Goal: Task Accomplishment & Management: Complete application form

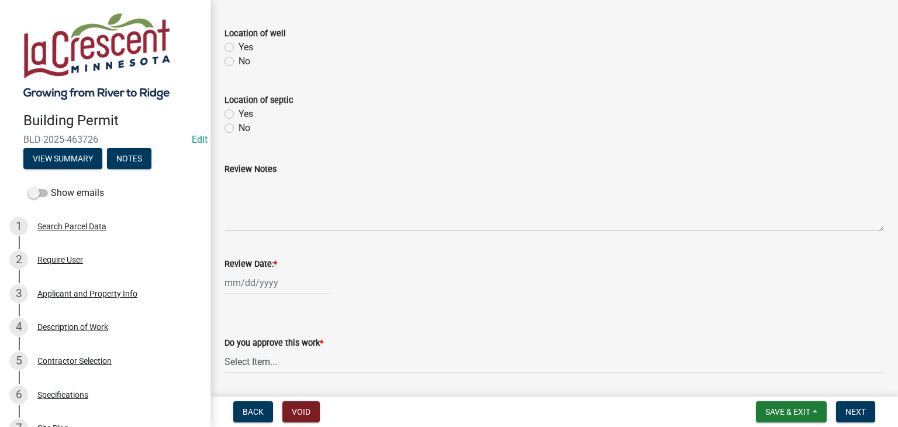
scroll to position [475, 0]
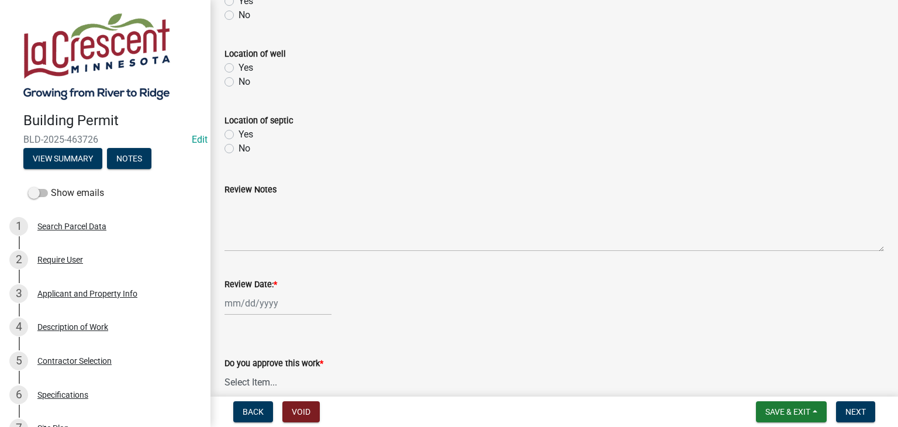
click at [281, 304] on div at bounding box center [278, 303] width 107 height 24
select select "8"
select select "2025"
click at [234, 239] on div "18" at bounding box center [236, 241] width 19 height 19
type input "[DATE]"
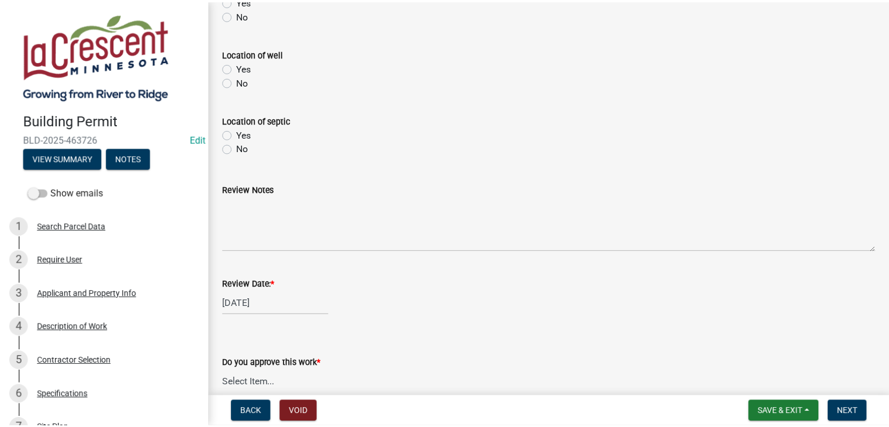
scroll to position [533, 0]
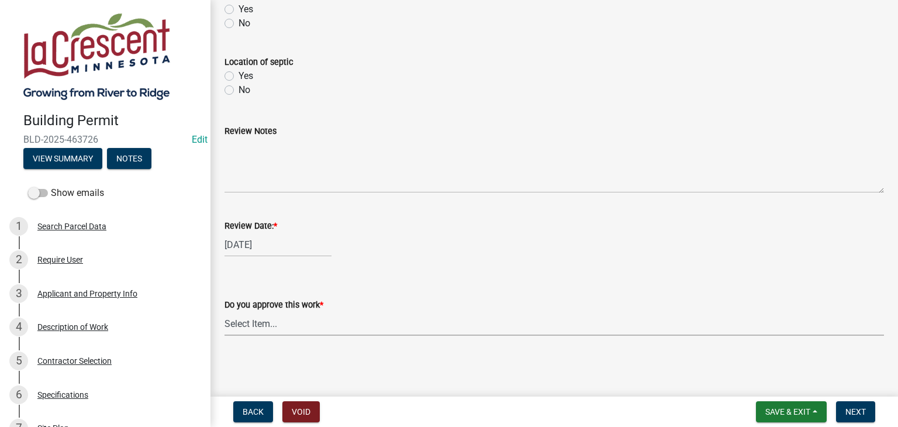
click at [272, 323] on select "Select Item... Yes No" at bounding box center [555, 324] width 660 height 24
click at [225, 312] on select "Select Item... Yes No" at bounding box center [555, 324] width 660 height 24
select select "9c25d4cd-12fe-463d-b1fd-47ebf4d1ed2f"
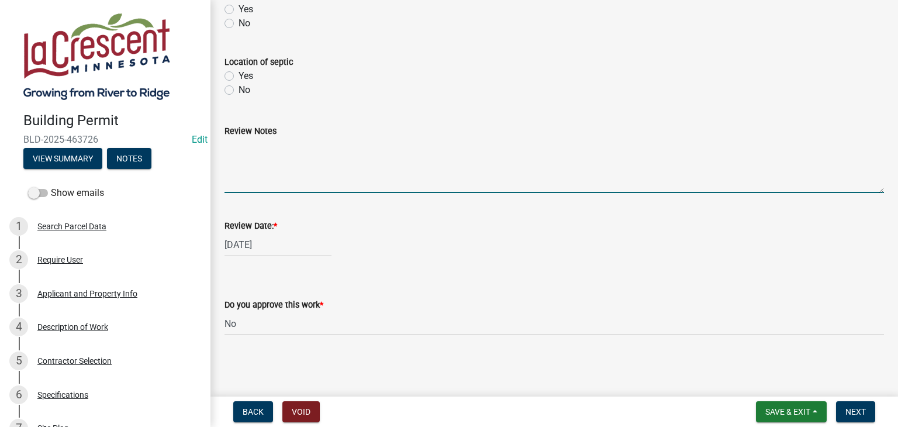
click at [244, 185] on textarea "Review Notes" at bounding box center [555, 165] width 660 height 55
drag, startPoint x: 365, startPoint y: 147, endPoint x: 222, endPoint y: 148, distance: 142.7
click at [222, 148] on div "Review Notes Will not be installing the pergola" at bounding box center [554, 150] width 677 height 85
type textarea "Will not be installing the pergola"
click at [299, 406] on button "Void" at bounding box center [300, 411] width 37 height 21
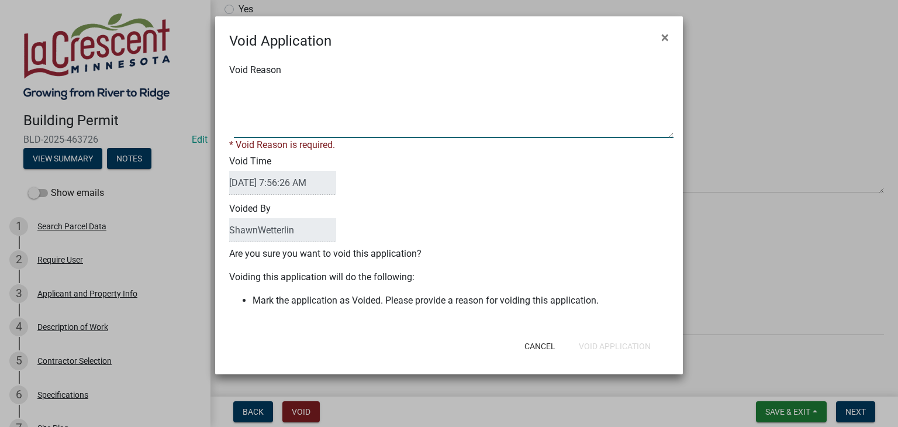
click at [258, 126] on textarea "Void Reason" at bounding box center [454, 109] width 440 height 58
paste textarea "Will not be installing the pergola"
type textarea "Will not be installing the pergola"
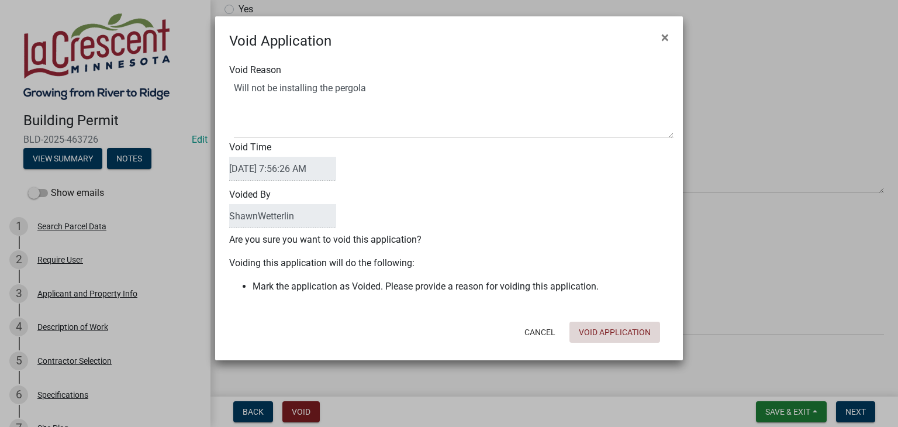
click at [601, 349] on form "Void Application × Void Reason Void Time 08/18/2025 7:56:26 AM Voided By ShawnW…" at bounding box center [449, 182] width 468 height 333
click at [610, 333] on button "Void Application" at bounding box center [615, 332] width 91 height 21
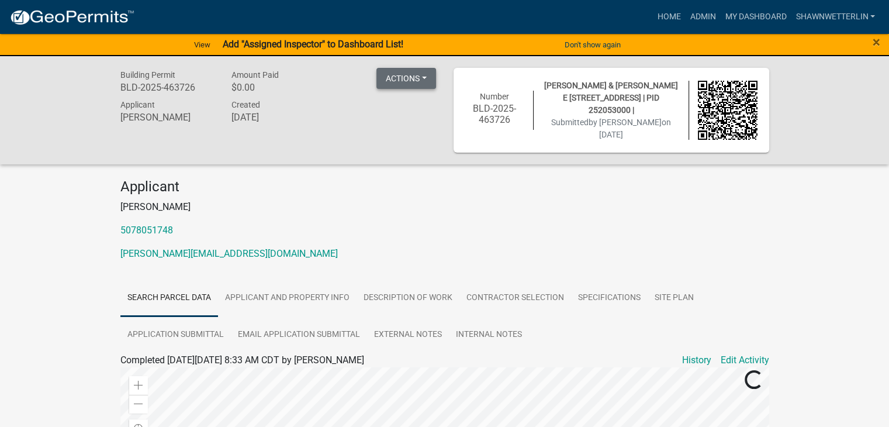
click at [422, 77] on button "Actions" at bounding box center [407, 78] width 60 height 21
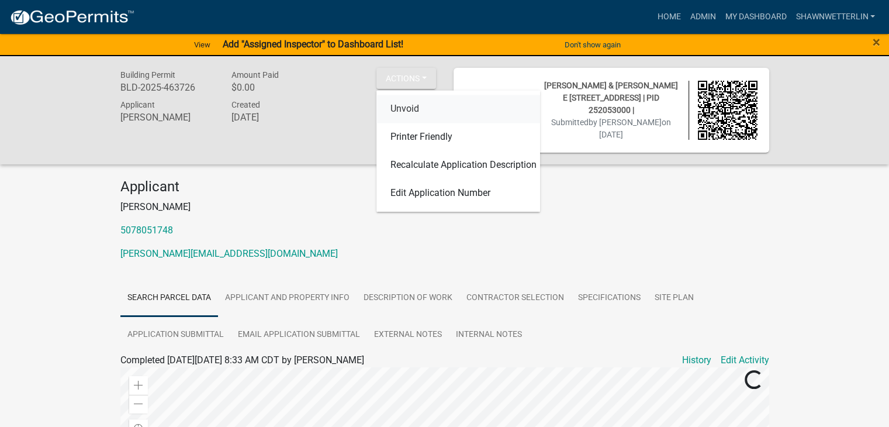
click at [408, 113] on link "Unvoid" at bounding box center [459, 109] width 164 height 28
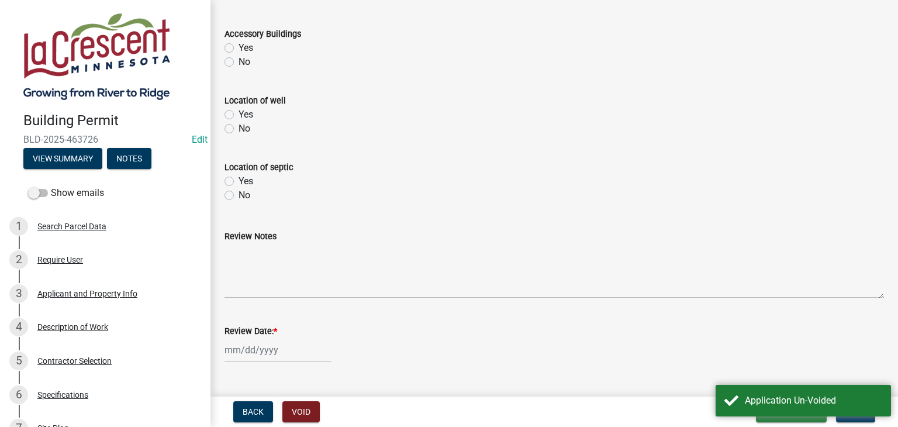
scroll to position [533, 0]
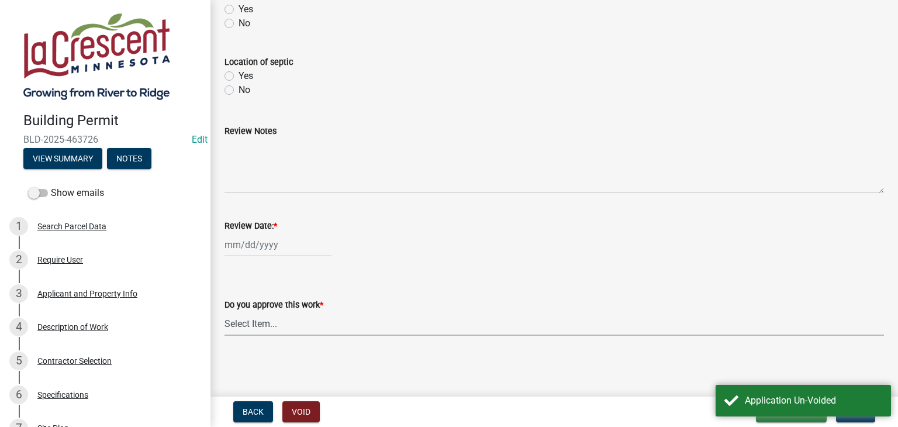
click at [296, 328] on select "Select Item... Yes No" at bounding box center [555, 324] width 660 height 24
click at [225, 312] on select "Select Item... Yes No" at bounding box center [555, 324] width 660 height 24
select select "9c25d4cd-12fe-463d-b1fd-47ebf4d1ed2f"
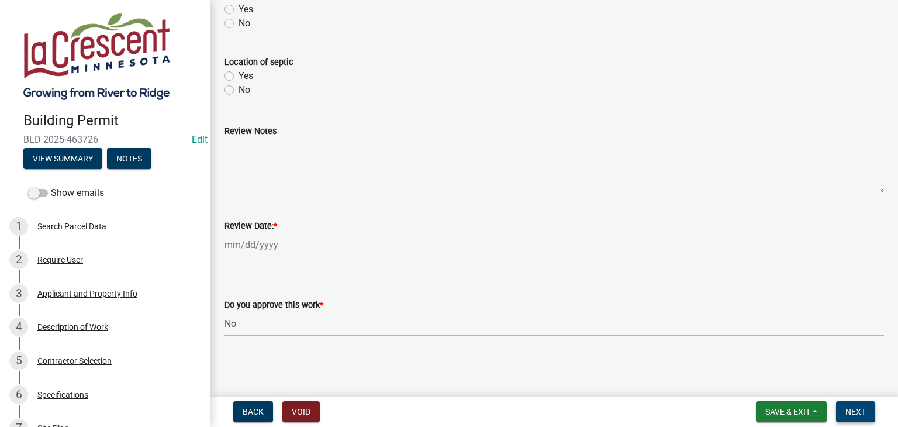
click at [844, 415] on button "Next" at bounding box center [855, 411] width 39 height 21
select select "8"
select select "2025"
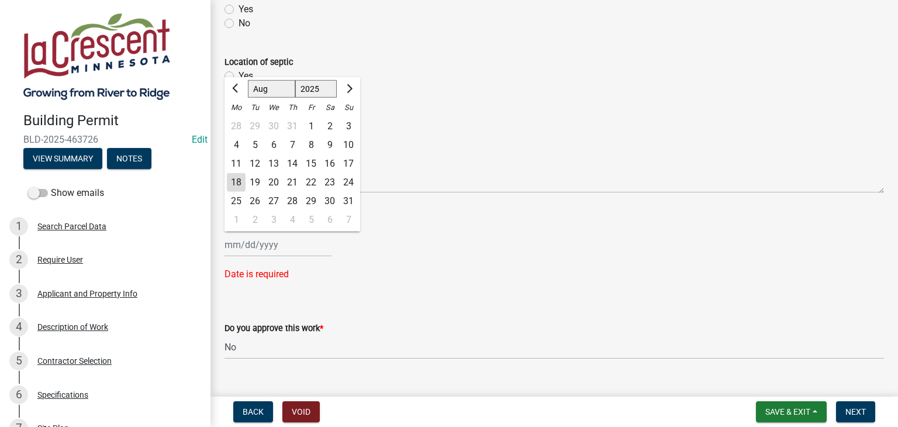
click at [234, 246] on div "Jan Feb Mar Apr May Jun Jul Aug Sep Oct Nov Dec 1525 1526 1527 1528 1529 1530 1…" at bounding box center [278, 245] width 107 height 24
click at [233, 180] on div "18" at bounding box center [236, 182] width 19 height 19
type input "[DATE]"
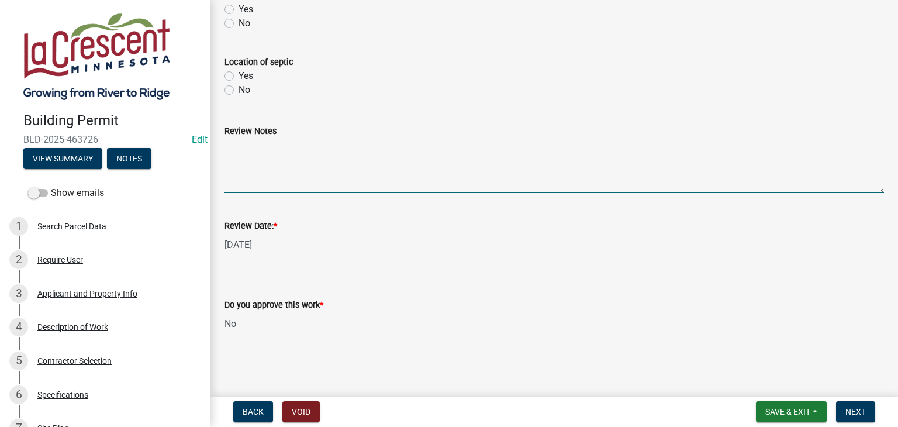
paste textarea "Will not be installing the pergola"
type textarea "Will not be installing the pergola"
click at [858, 413] on span "Next" at bounding box center [856, 411] width 20 height 9
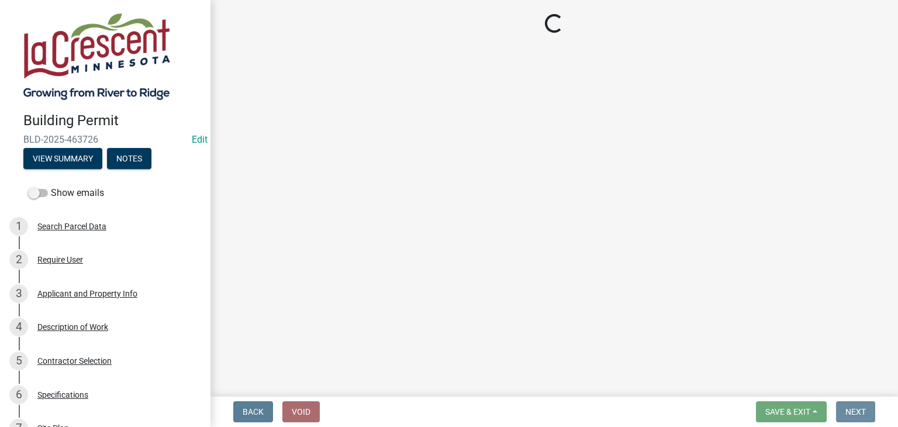
scroll to position [0, 0]
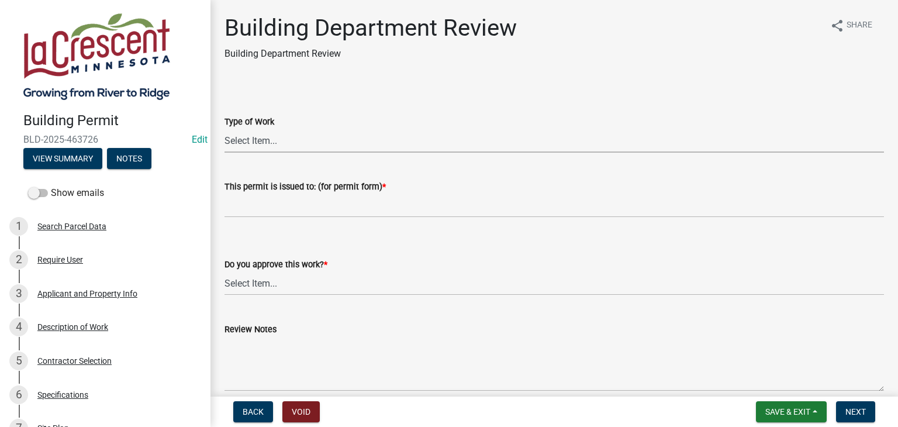
click at [270, 140] on select "Select Item... Roofing Siding Deck Other" at bounding box center [555, 141] width 660 height 24
click at [225, 129] on select "Select Item... Roofing Siding Deck Other" at bounding box center [555, 141] width 660 height 24
select select "bbf8997e-a289-4d03-8bd2-4f168381adc4"
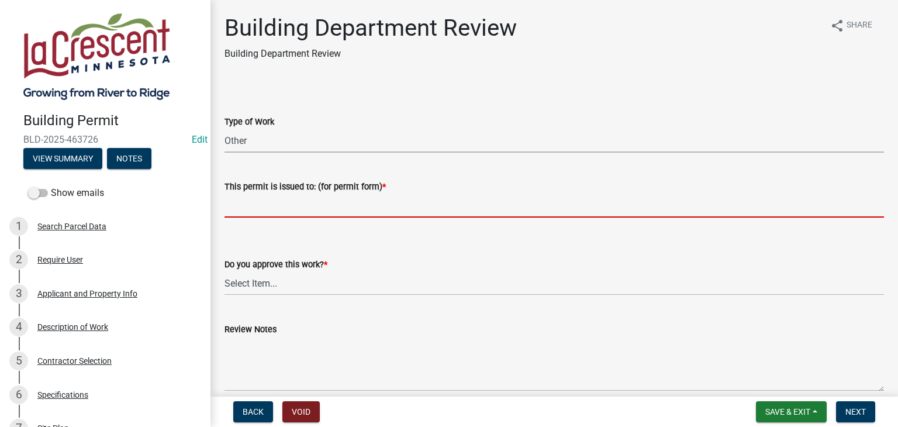
click at [251, 211] on input "This permit is issued to: (for permit form) *" at bounding box center [555, 206] width 660 height 24
paste input "Will not be installing the pergola"
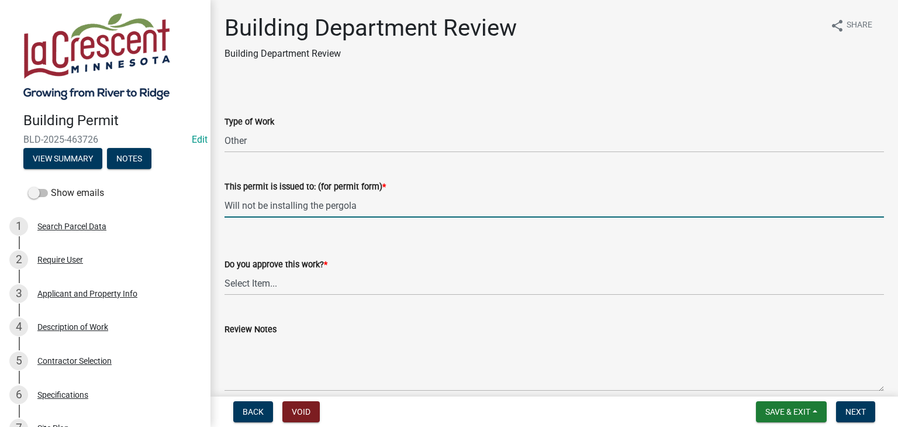
type input "Will not be installing the pergola"
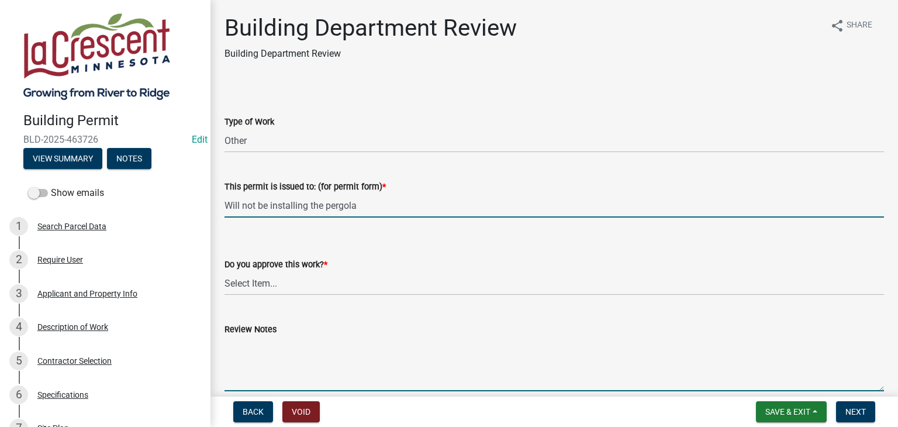
click at [269, 348] on textarea "Review Notes" at bounding box center [555, 363] width 660 height 55
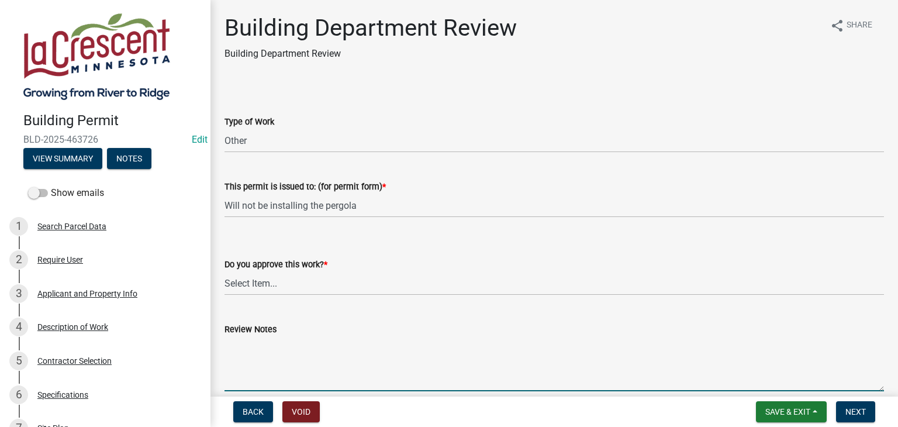
paste textarea "Will not be installing the pergola"
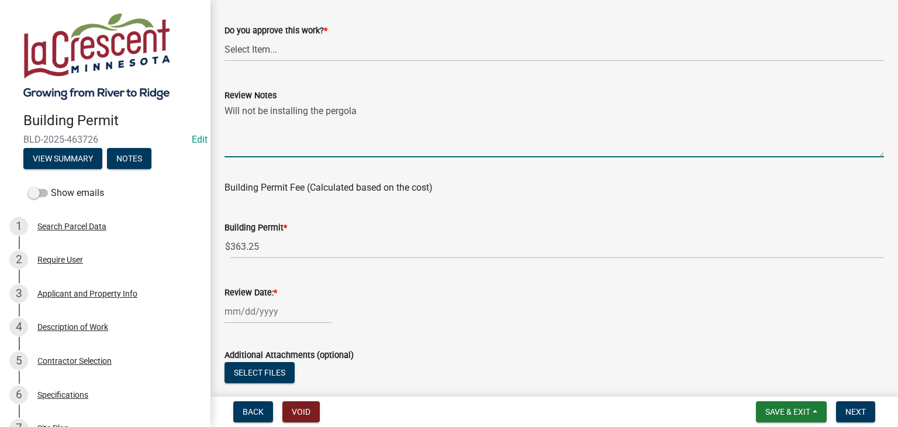
type textarea "Will not be installing the pergola"
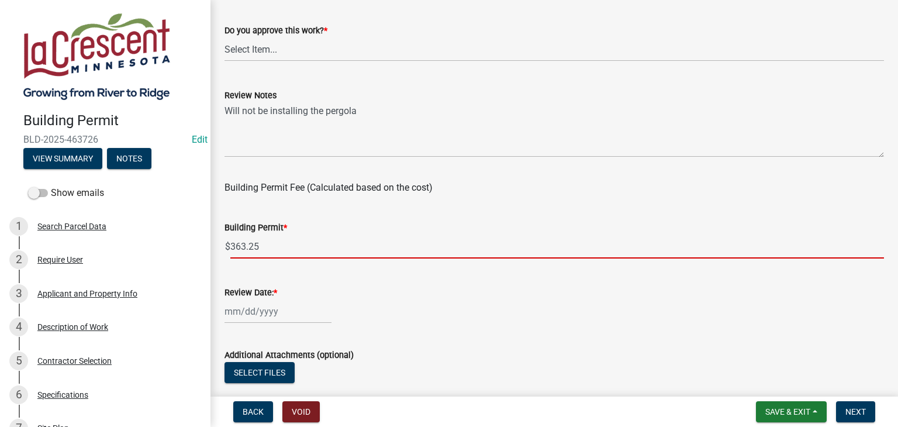
click at [269, 246] on input "363.25" at bounding box center [557, 246] width 654 height 24
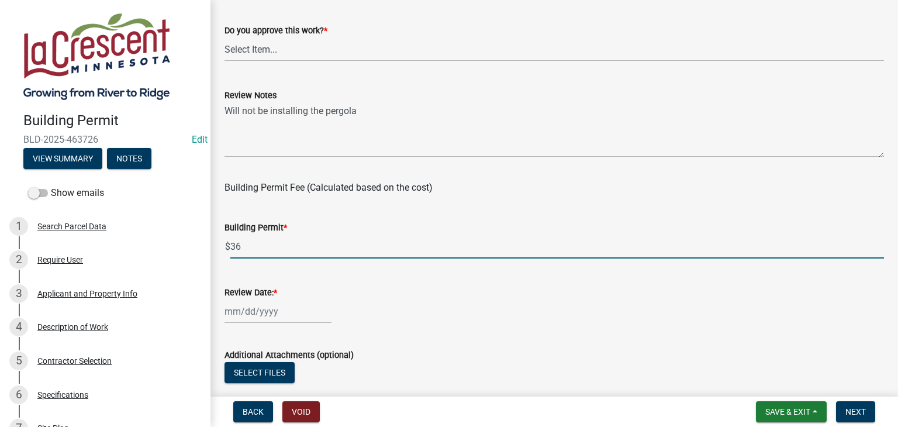
type input "3"
type input "0"
select select "8"
select select "2025"
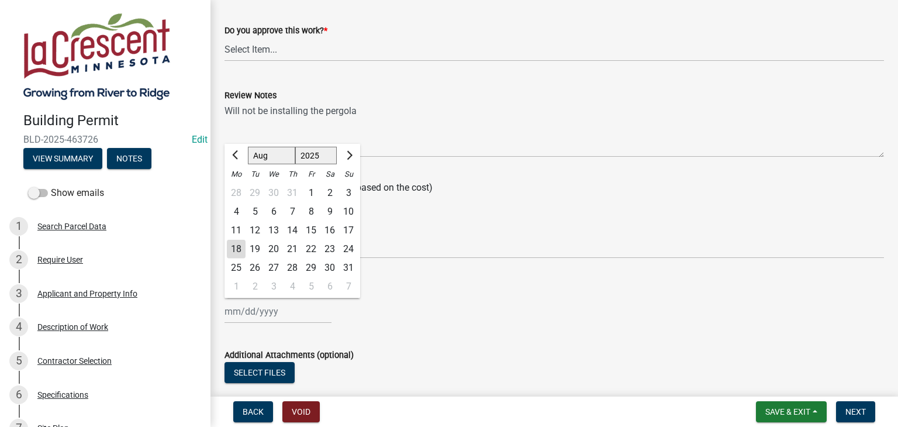
click at [268, 307] on div "Jan Feb Mar Apr May Jun Jul Aug Sep Oct Nov Dec 1525 1526 1527 1528 1529 1530 1…" at bounding box center [278, 311] width 107 height 24
click at [239, 249] on div "18" at bounding box center [236, 249] width 19 height 19
type input "[DATE]"
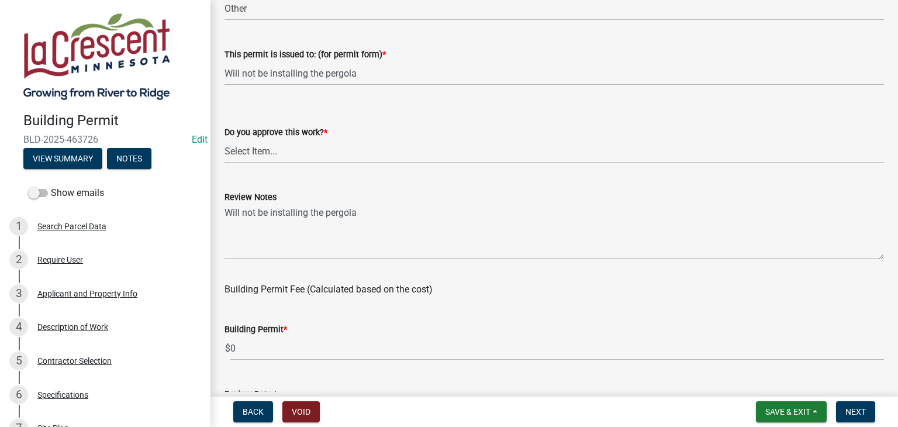
scroll to position [74, 0]
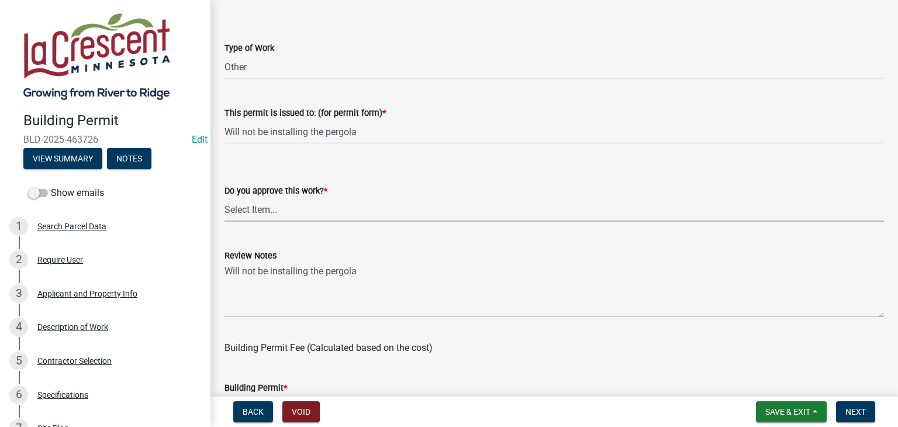
click at [246, 209] on select "Select Item... Yes No" at bounding box center [555, 210] width 660 height 24
click at [225, 198] on select "Select Item... Yes No" at bounding box center [555, 210] width 660 height 24
select select "7987d77c-ab5c-46de-9f0c-3ff0f6bc8870"
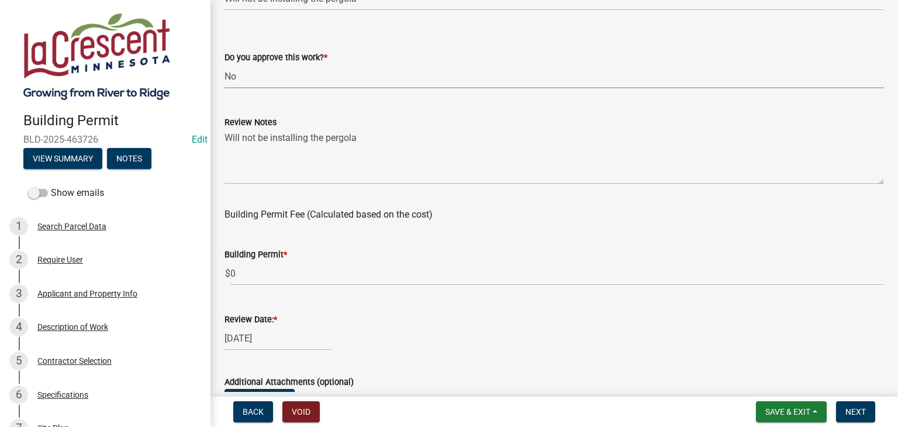
scroll to position [249, 0]
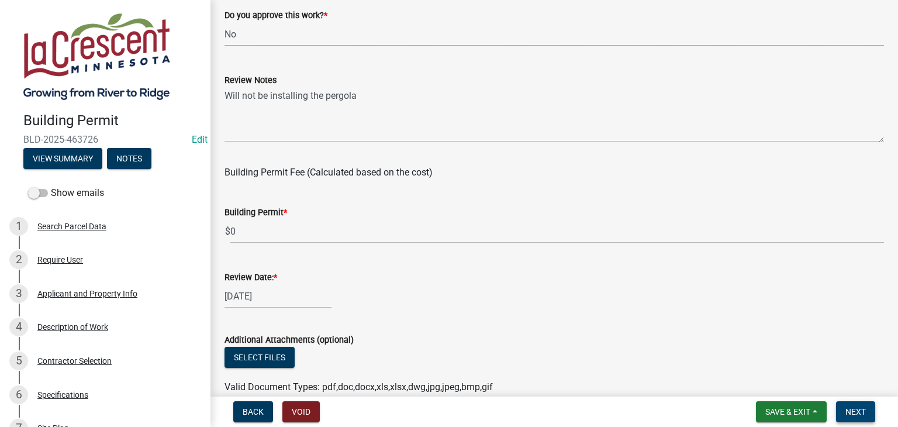
click at [849, 410] on span "Next" at bounding box center [856, 411] width 20 height 9
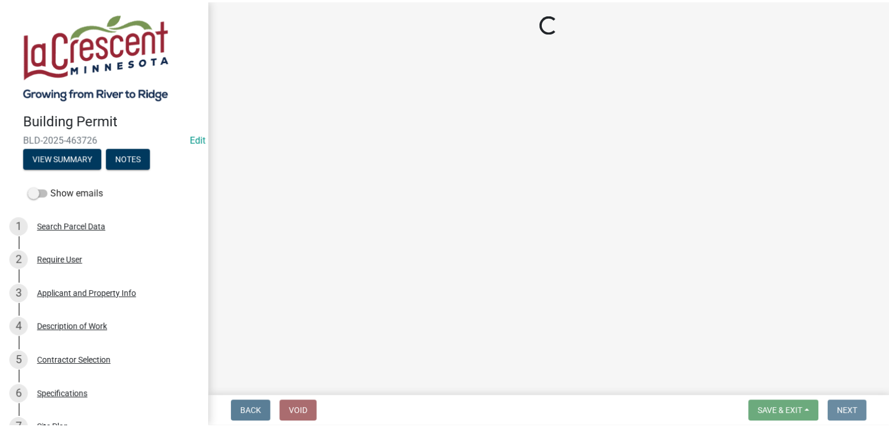
scroll to position [0, 0]
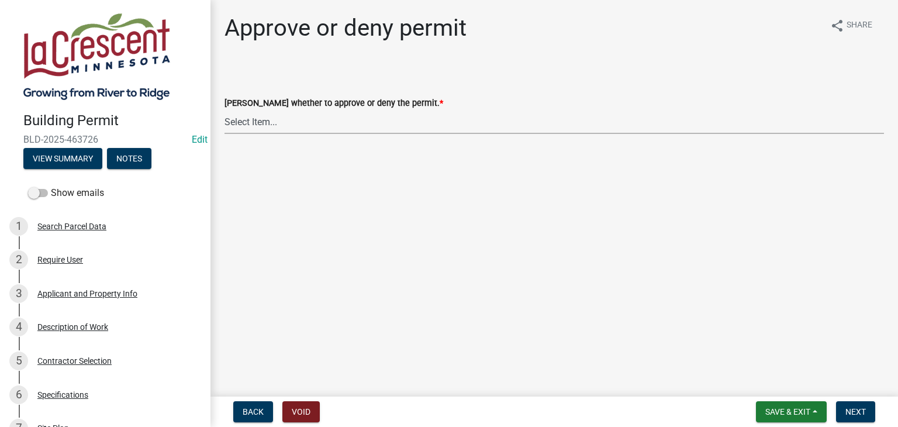
click at [281, 115] on select "Select Item... Approve Deny" at bounding box center [555, 122] width 660 height 24
click at [225, 110] on select "Select Item... Approve Deny" at bounding box center [555, 122] width 660 height 24
select select "f47f5f3d-2ae8-46df-9290-630b9f433a0e"
click at [847, 408] on span "Next" at bounding box center [856, 411] width 20 height 9
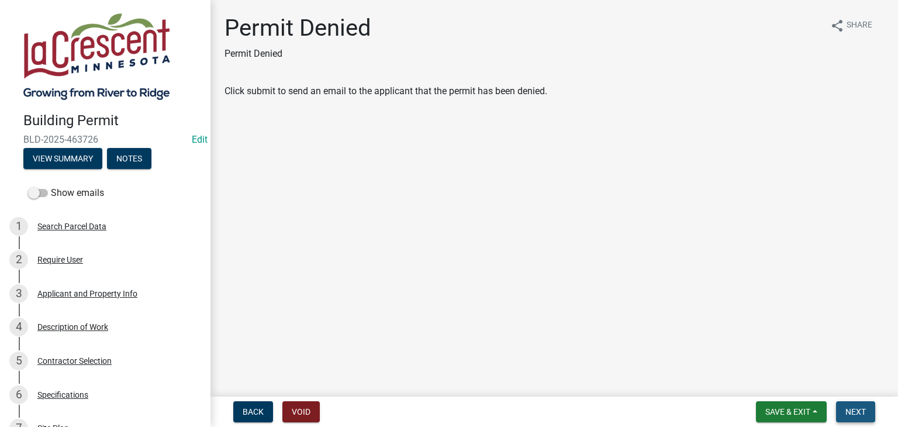
click at [847, 408] on span "Next" at bounding box center [856, 411] width 20 height 9
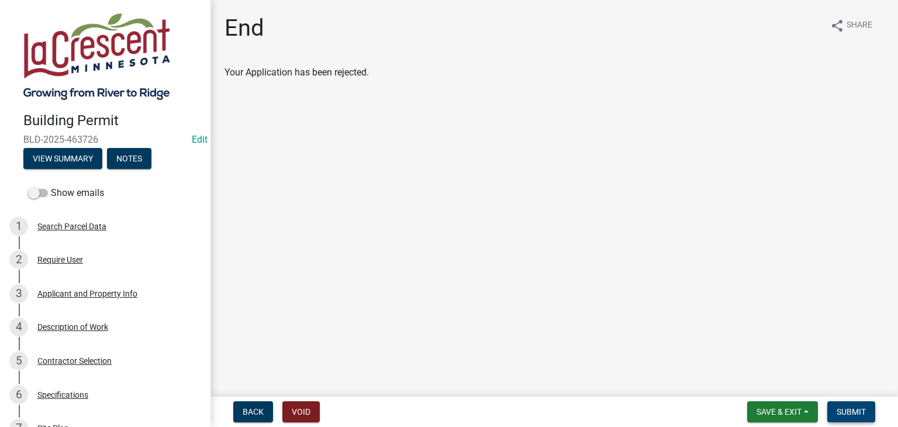
click at [852, 408] on span "Submit" at bounding box center [851, 411] width 29 height 9
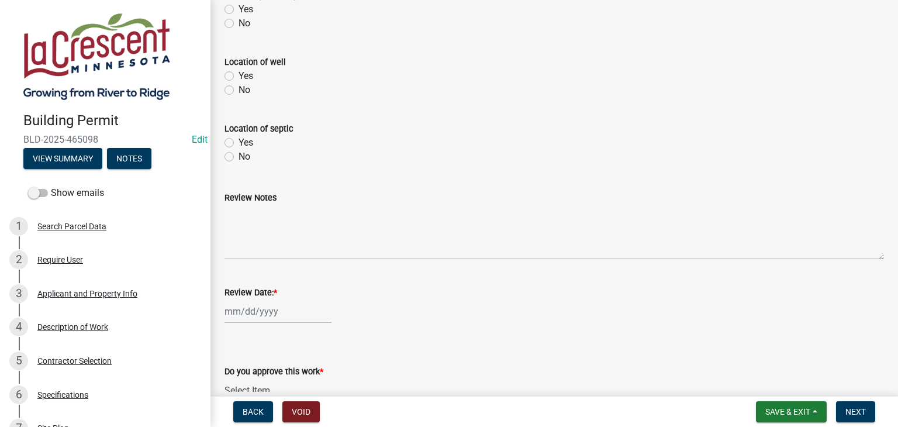
scroll to position [358, 0]
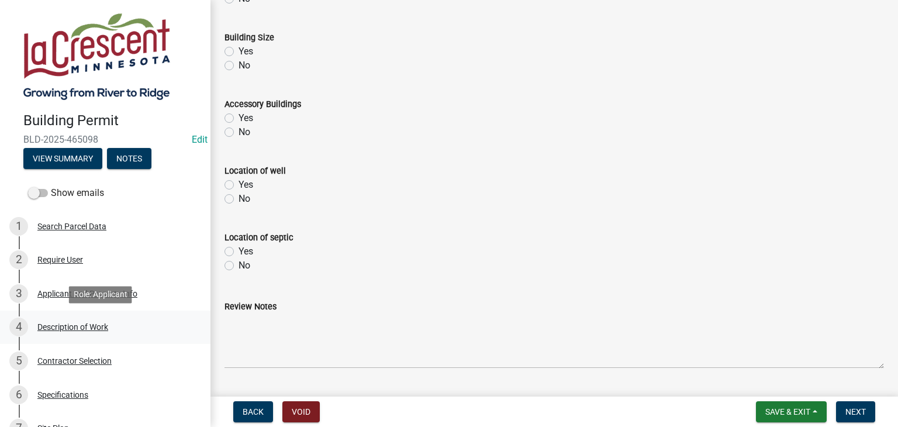
click at [92, 326] on div "Description of Work" at bounding box center [72, 327] width 71 height 8
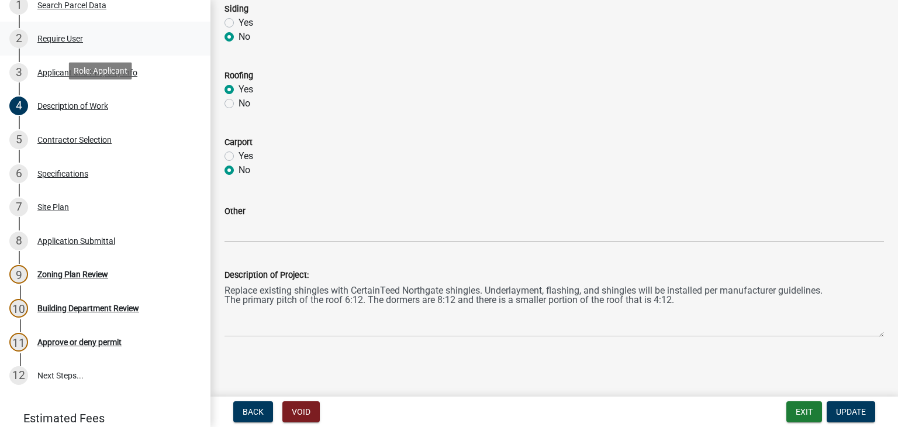
scroll to position [234, 0]
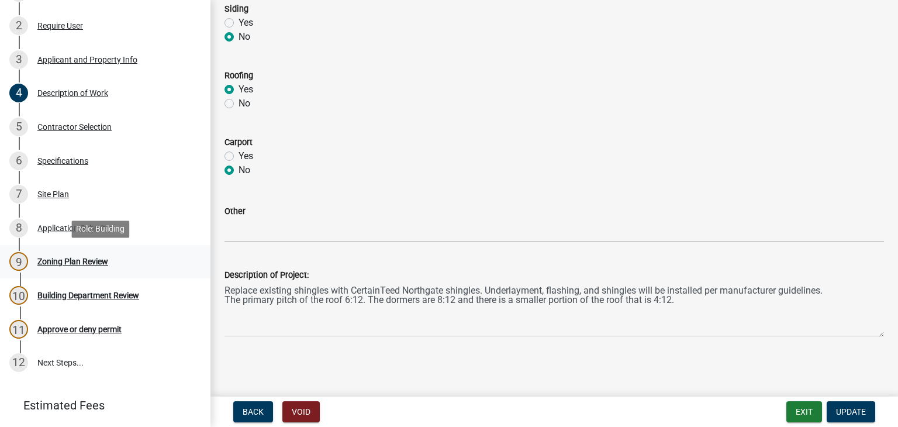
click at [94, 263] on div "Zoning Plan Review" at bounding box center [72, 261] width 71 height 8
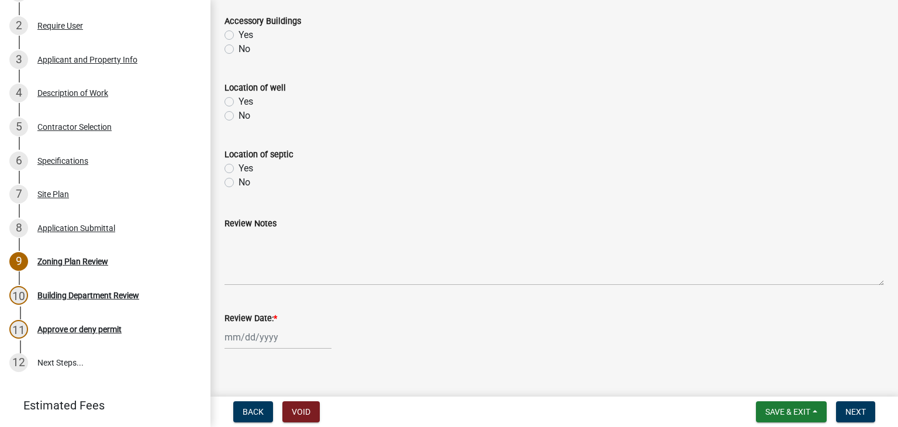
scroll to position [533, 0]
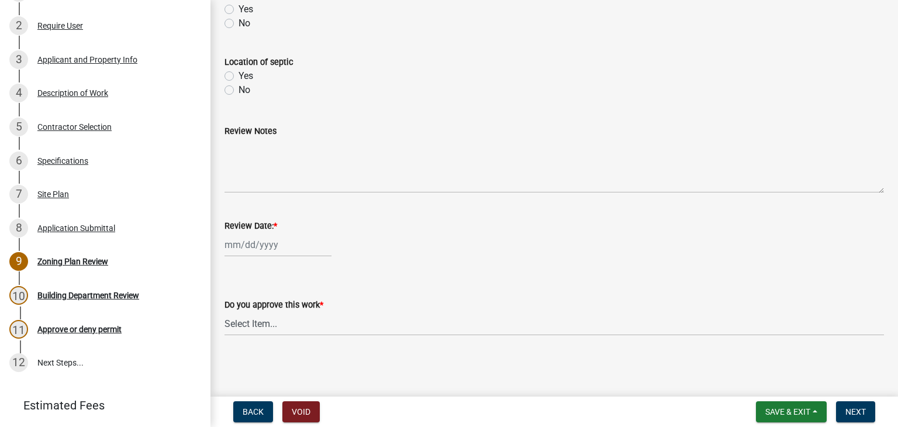
click at [257, 249] on div at bounding box center [278, 245] width 107 height 24
select select "8"
select select "2025"
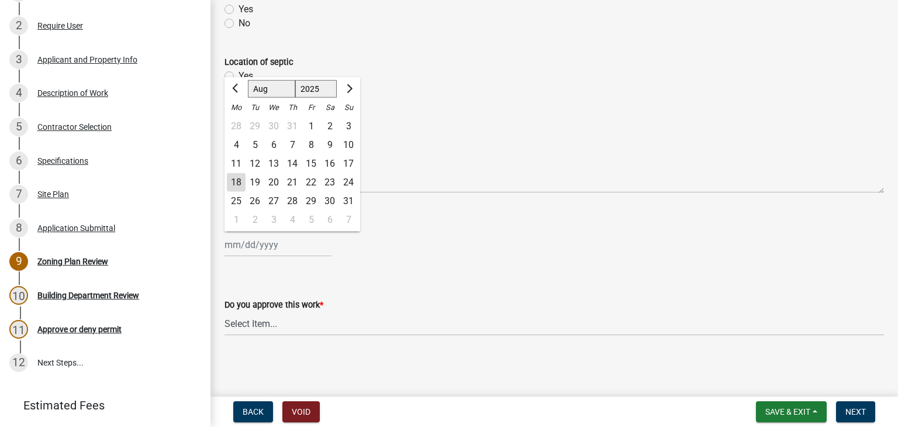
click at [239, 185] on div "18" at bounding box center [236, 182] width 19 height 19
type input "[DATE]"
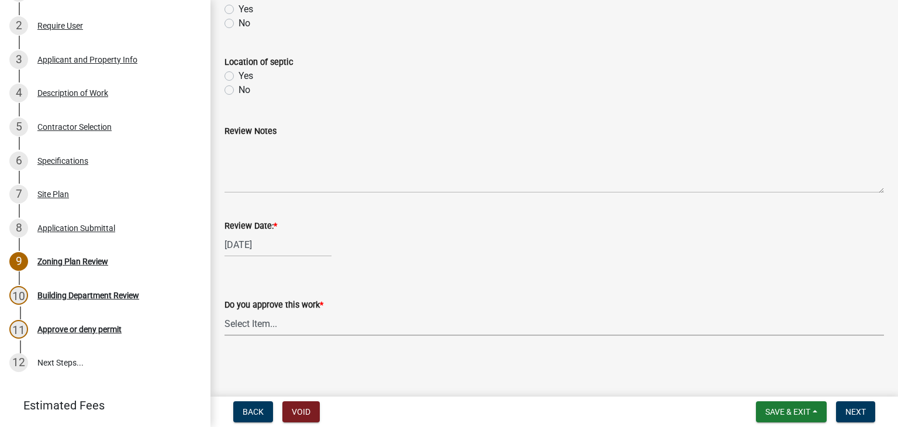
click at [237, 326] on select "Select Item... Yes No" at bounding box center [555, 324] width 660 height 24
click at [225, 312] on select "Select Item... Yes No" at bounding box center [555, 324] width 660 height 24
select select "90a60f2d-528c-4c9a-9c39-f00b3f6598b9"
click at [856, 405] on button "Next" at bounding box center [855, 411] width 39 height 21
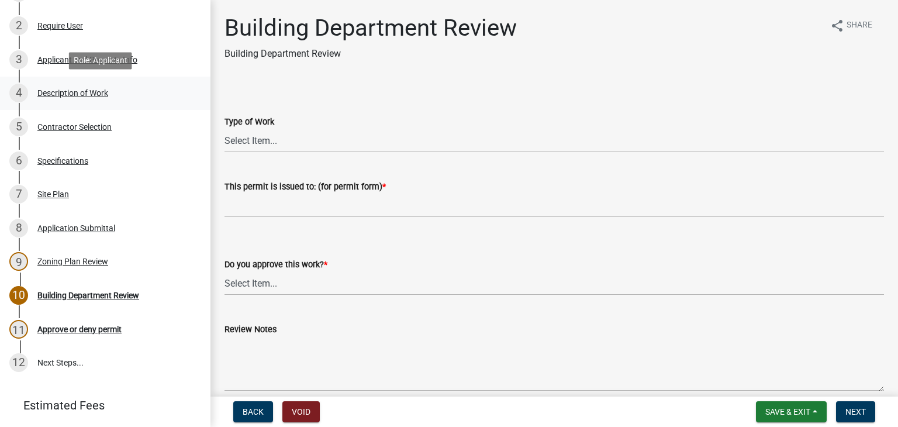
click at [65, 95] on div "Description of Work" at bounding box center [72, 93] width 71 height 8
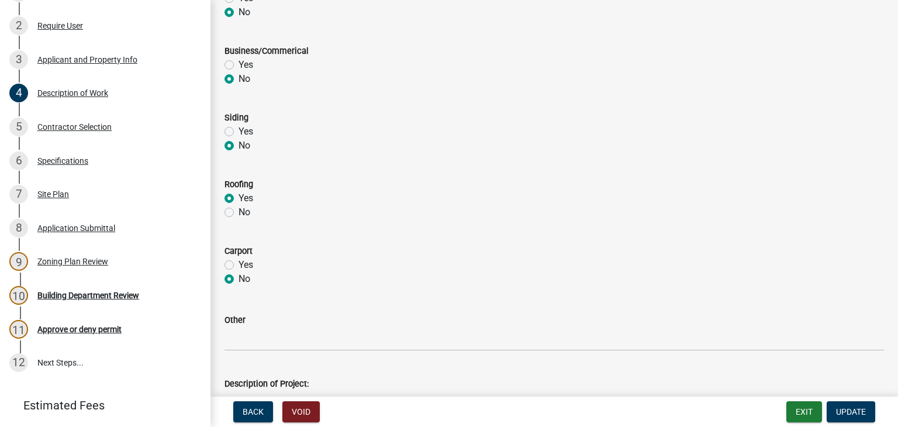
scroll to position [587, 0]
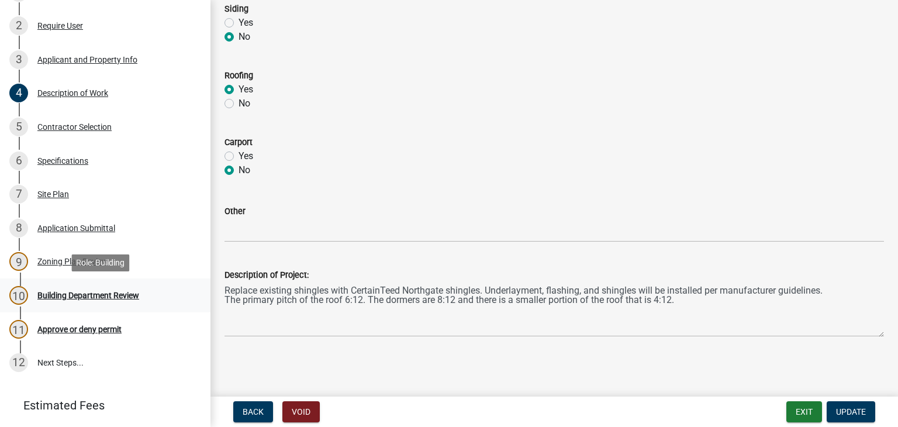
click at [110, 300] on div "10 Building Department Review" at bounding box center [100, 295] width 182 height 19
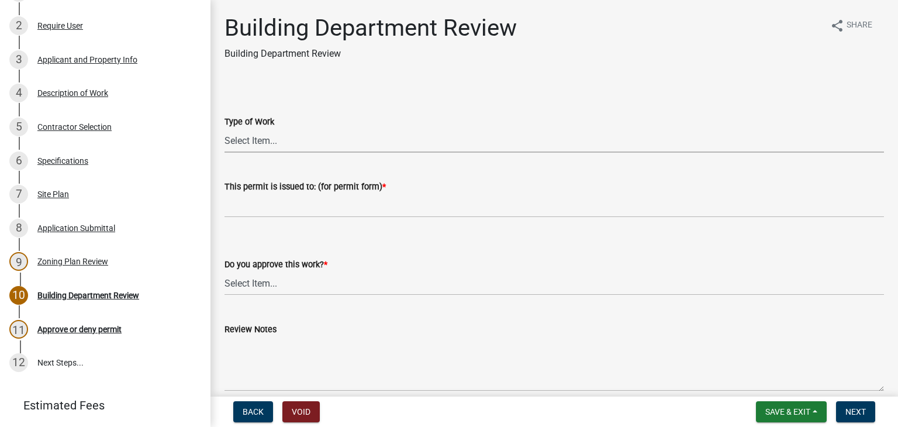
click at [249, 137] on select "Select Item... Roofing Siding Deck Other" at bounding box center [555, 141] width 660 height 24
click at [225, 129] on select "Select Item... Roofing Siding Deck Other" at bounding box center [555, 141] width 660 height 24
select select "72392aa3-23d4-479e-98aa-d58f318b6154"
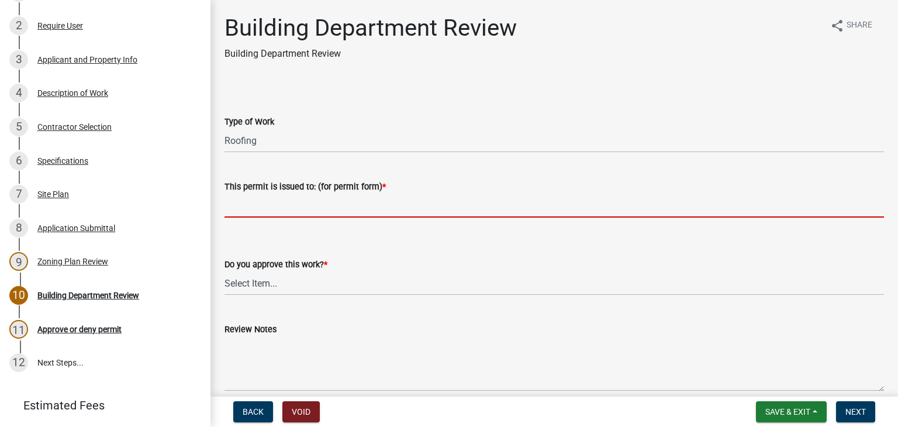
click at [253, 206] on input "This permit is issued to: (for permit form) *" at bounding box center [555, 206] width 660 height 24
type input "Replace existing shingles"
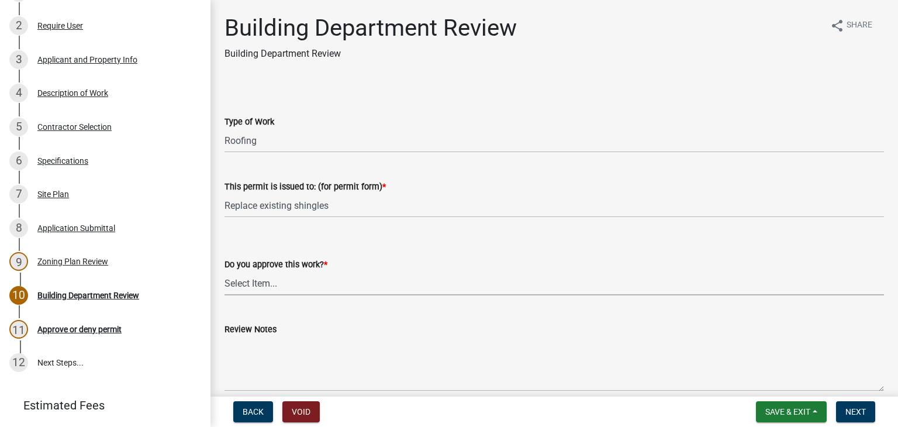
click at [264, 284] on select "Select Item... Yes No" at bounding box center [555, 283] width 660 height 24
click at [225, 271] on select "Select Item... Yes No" at bounding box center [555, 283] width 660 height 24
select select "689549b3-38a5-47de-8a89-287a50612ed0"
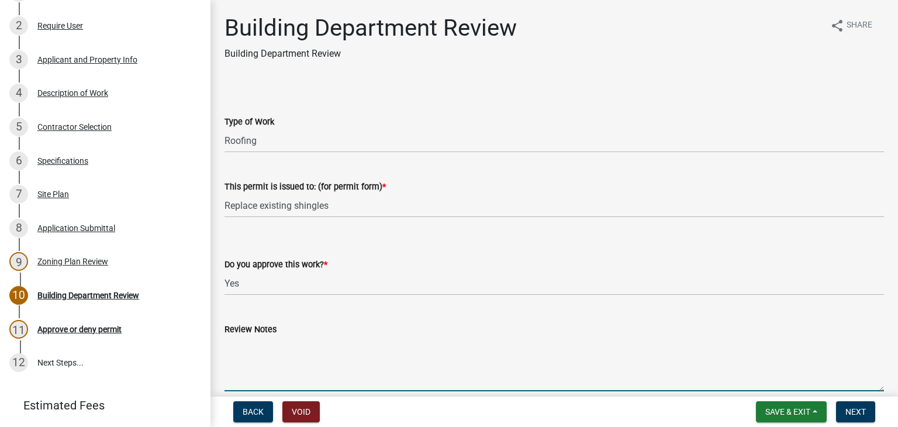
click at [237, 351] on textarea "Review Notes" at bounding box center [555, 363] width 660 height 55
click at [285, 353] on textarea "Call for ice and water shield inspection" at bounding box center [555, 363] width 660 height 55
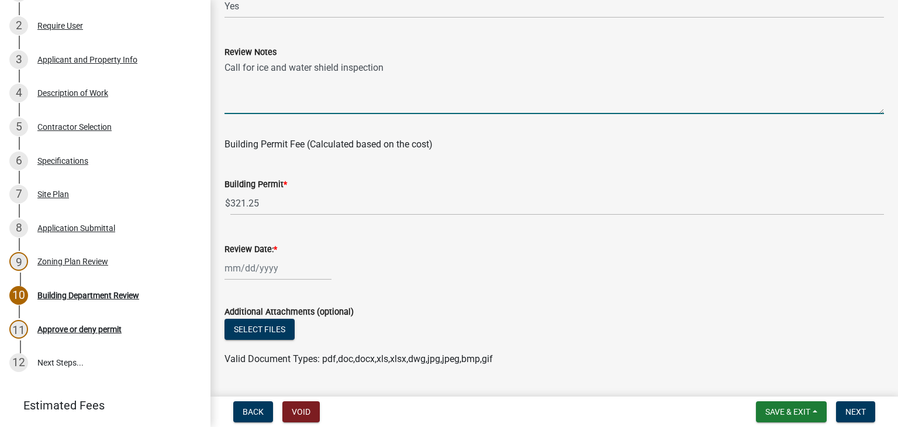
scroll to position [292, 0]
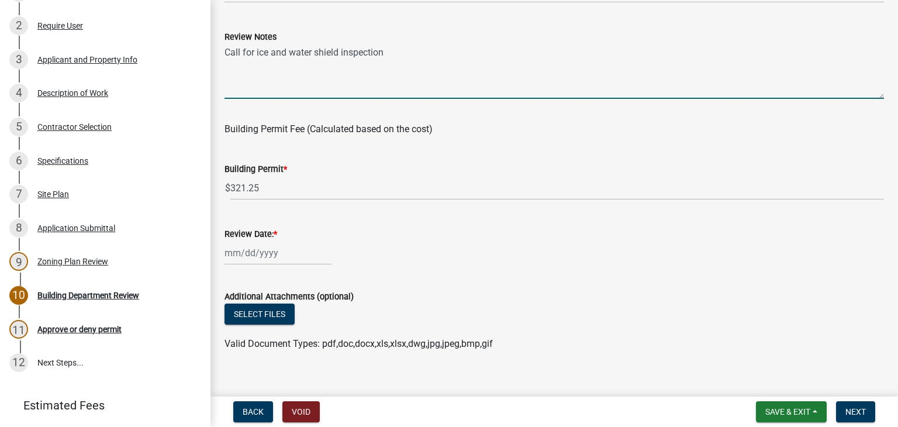
type textarea "Call for ice and water shield inspection"
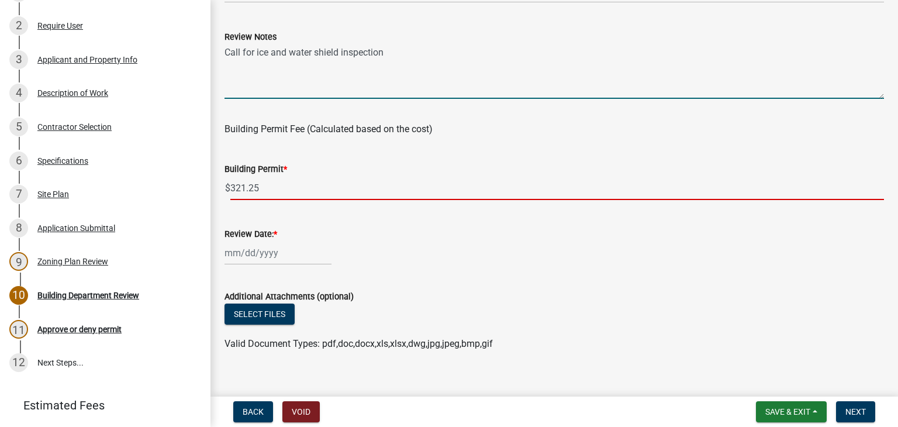
click at [261, 185] on input "321.25" at bounding box center [557, 188] width 654 height 24
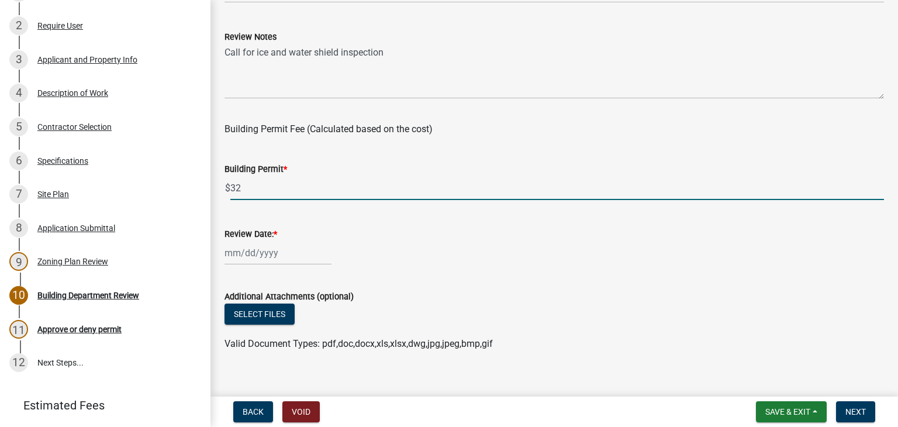
type input "3"
type input "50"
select select "8"
select select "2025"
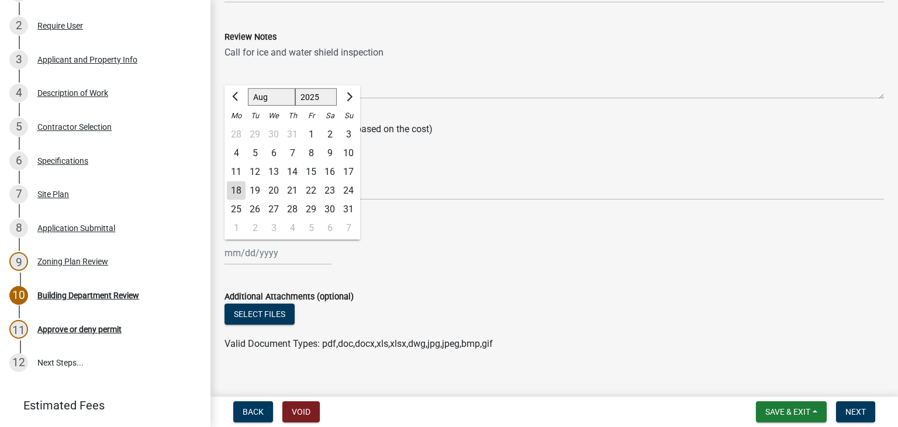
click at [256, 252] on div "Jan Feb Mar Apr May Jun Jul Aug Sep Oct Nov Dec 1525 1526 1527 1528 1529 1530 1…" at bounding box center [278, 253] width 107 height 24
click at [240, 194] on div "18" at bounding box center [236, 190] width 19 height 19
type input "[DATE]"
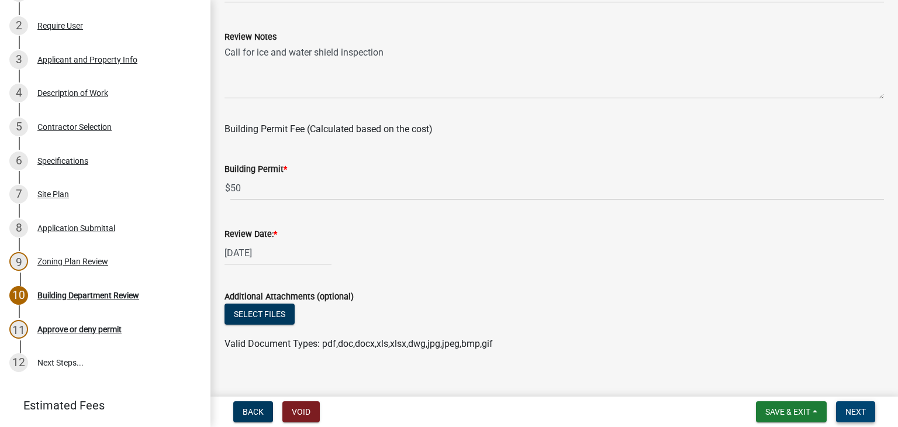
click at [856, 410] on span "Next" at bounding box center [856, 411] width 20 height 9
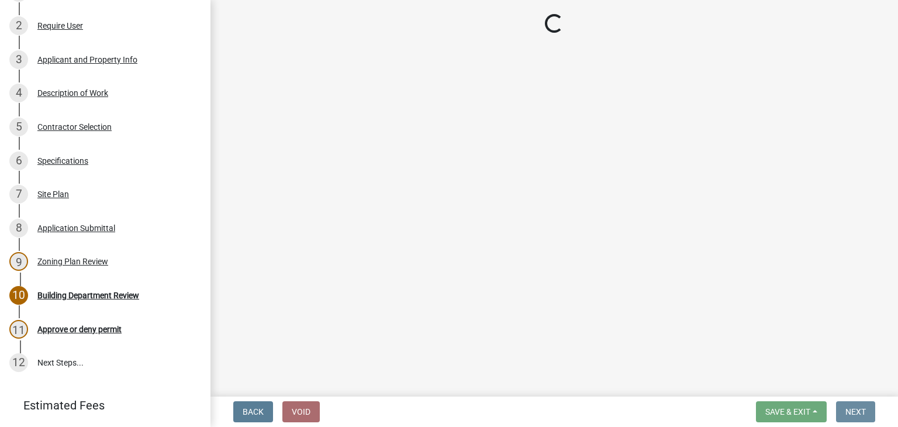
scroll to position [0, 0]
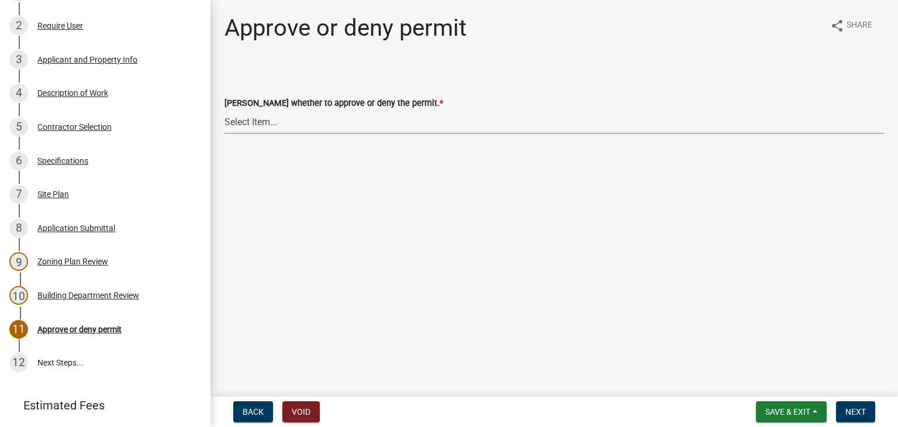
click at [244, 132] on select "Select Item... Approve Deny" at bounding box center [555, 122] width 660 height 24
click at [225, 110] on select "Select Item... Approve Deny" at bounding box center [555, 122] width 660 height 24
select select "d6055423-832b-4dbf-8b87-0bb94d1ae5d3"
click at [851, 405] on button "Next" at bounding box center [855, 411] width 39 height 21
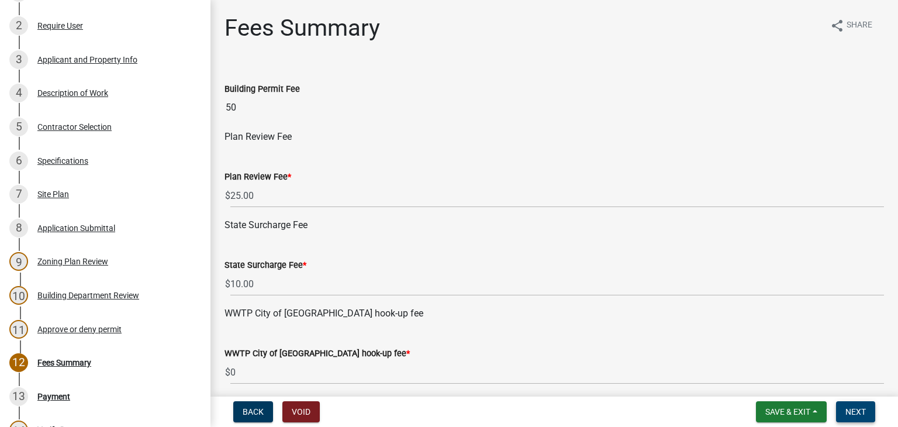
scroll to position [436, 0]
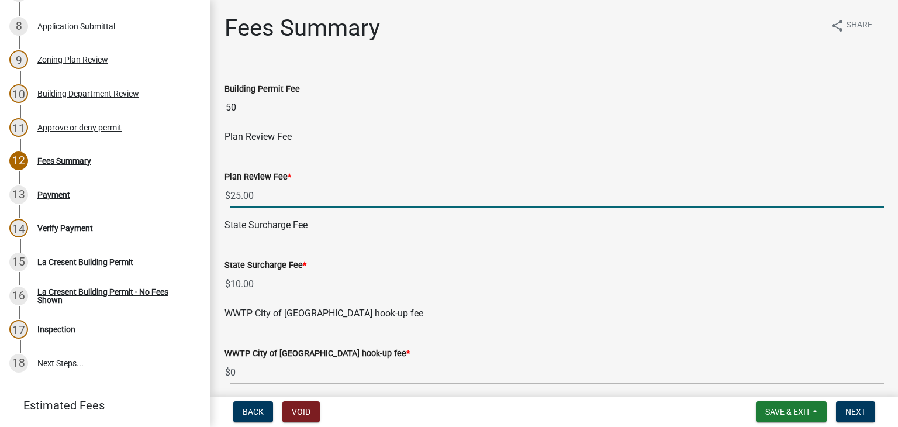
click at [256, 197] on input "25.00" at bounding box center [557, 196] width 654 height 24
type input "2"
type input "0"
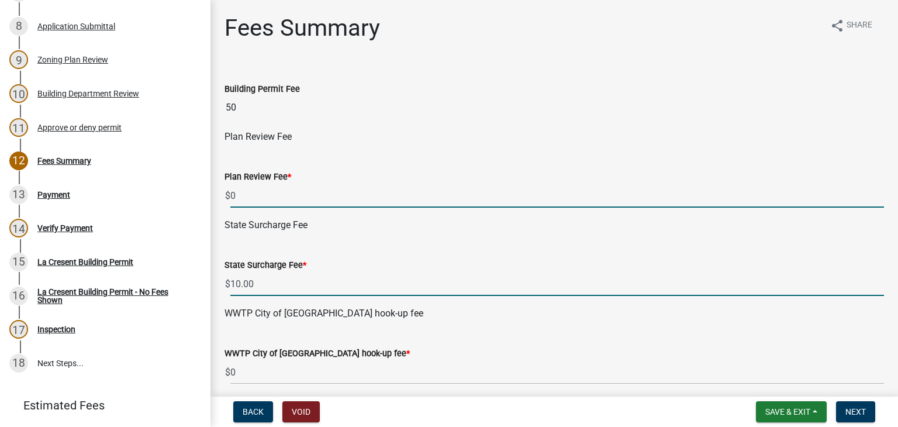
click at [256, 286] on input "10.00" at bounding box center [557, 284] width 654 height 24
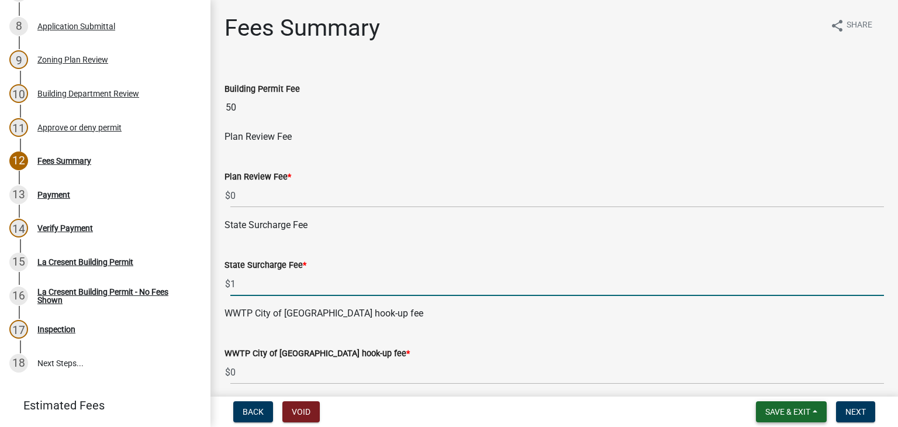
type input "1"
click at [815, 408] on button "Save & Exit" at bounding box center [791, 411] width 71 height 21
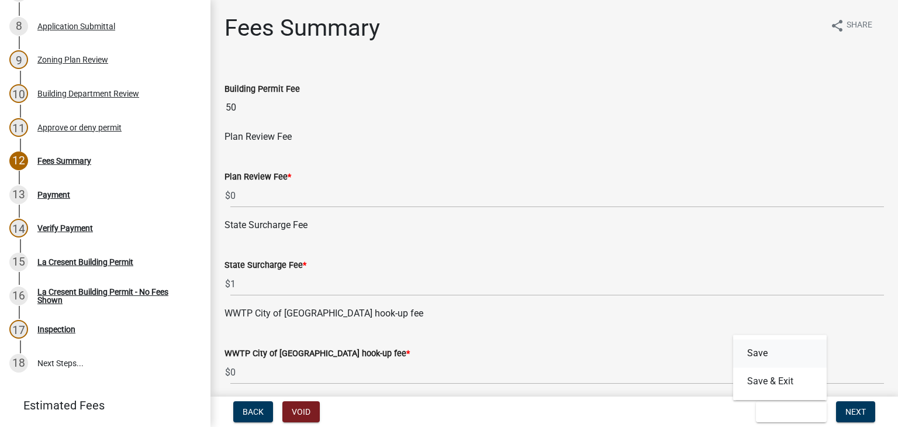
click at [773, 350] on button "Save" at bounding box center [780, 353] width 94 height 28
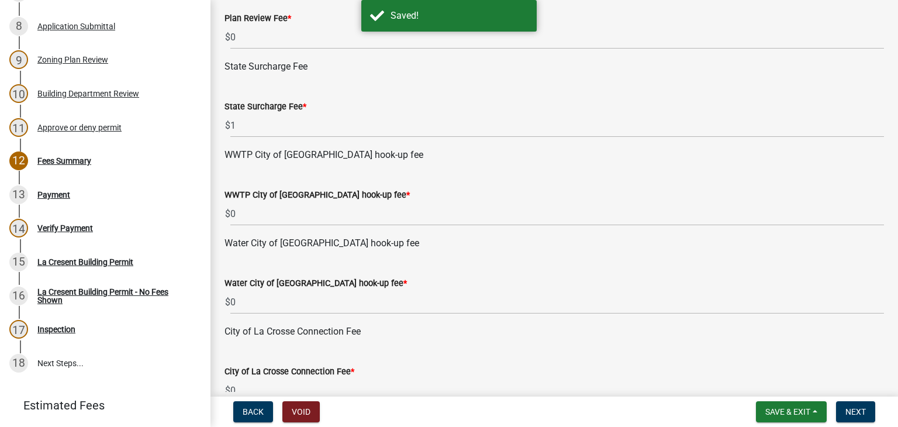
scroll to position [175, 0]
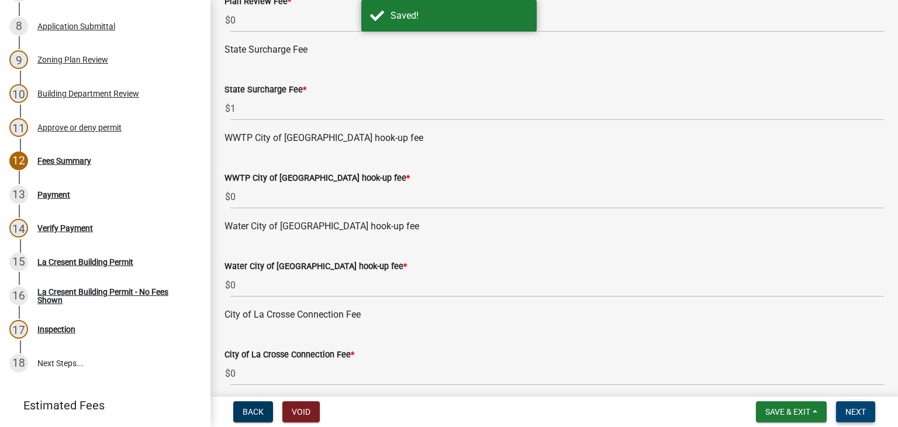
click at [848, 407] on span "Next" at bounding box center [856, 411] width 20 height 9
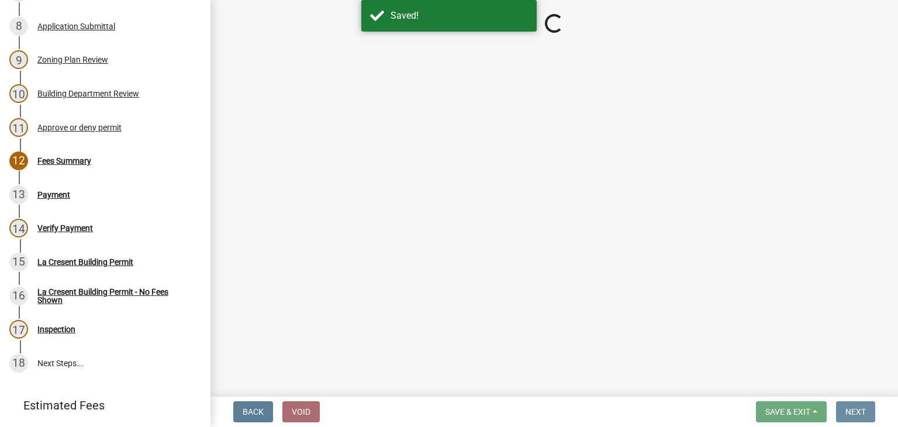
scroll to position [0, 0]
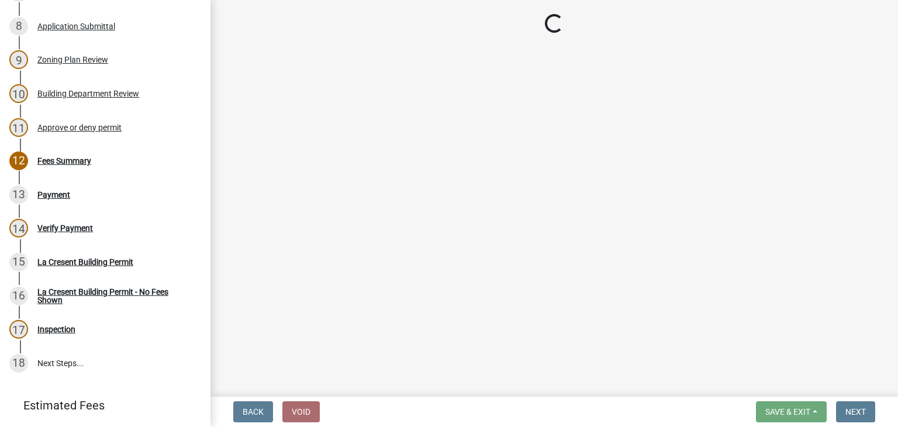
select select "3: 3"
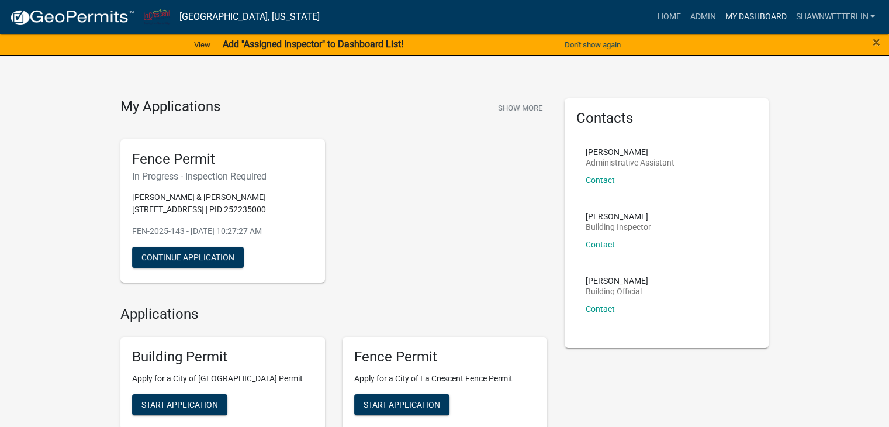
click at [758, 16] on link "My Dashboard" at bounding box center [755, 17] width 71 height 22
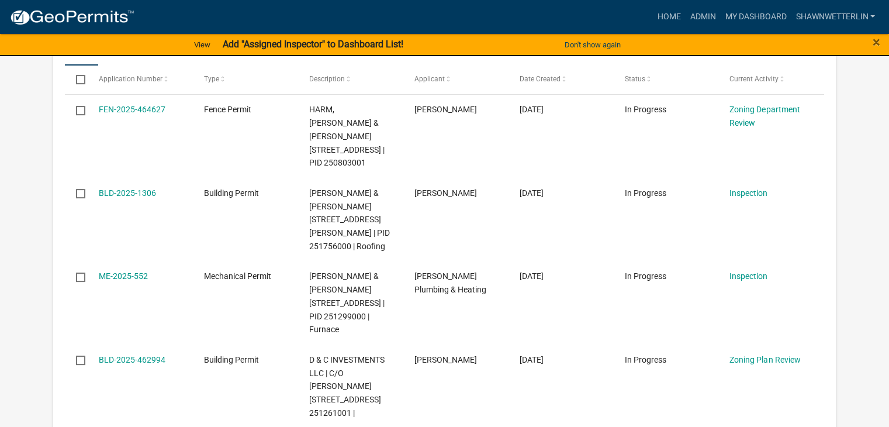
scroll to position [219, 0]
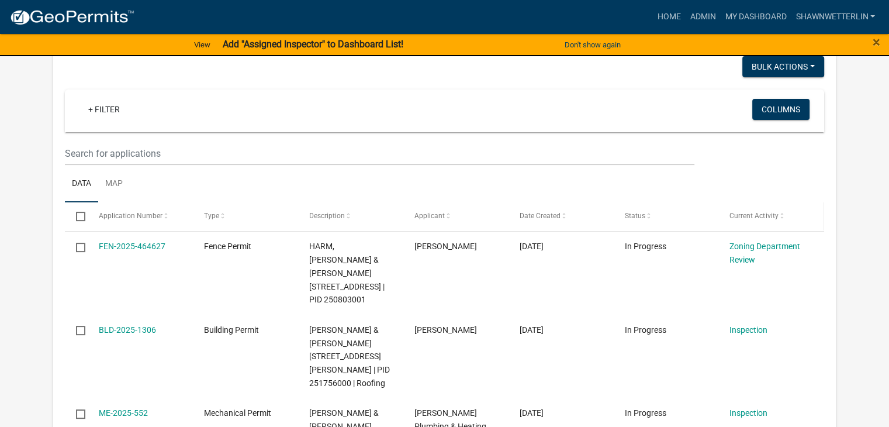
click at [781, 218] on span at bounding box center [781, 216] width 7 height 8
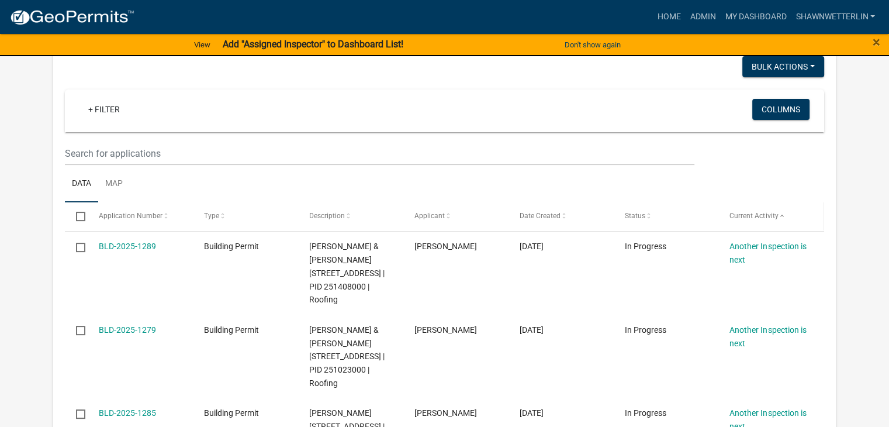
click at [781, 214] on span at bounding box center [781, 216] width 7 height 8
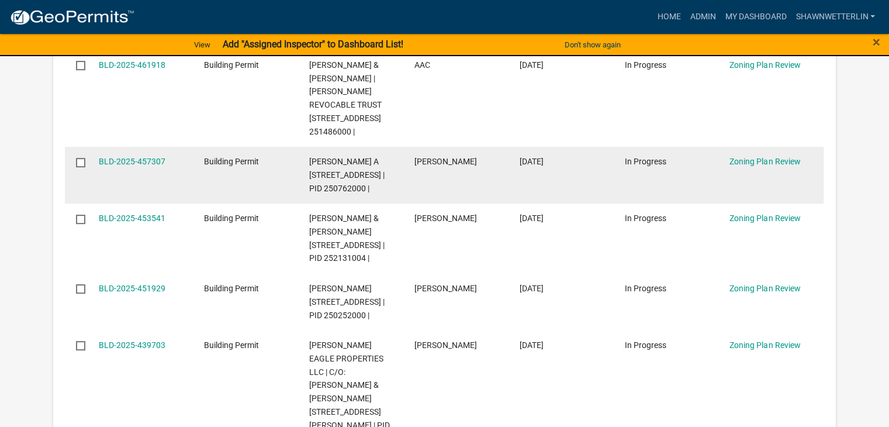
scroll to position [511, 0]
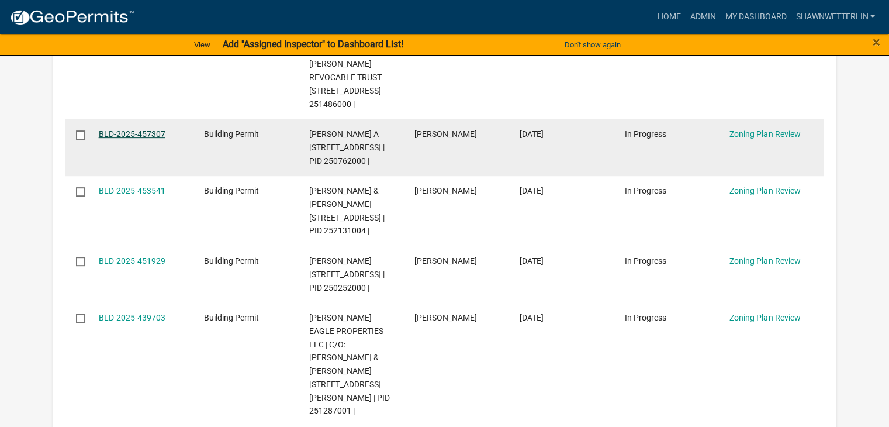
click at [147, 139] on link "BLD-2025-457307" at bounding box center [132, 133] width 67 height 9
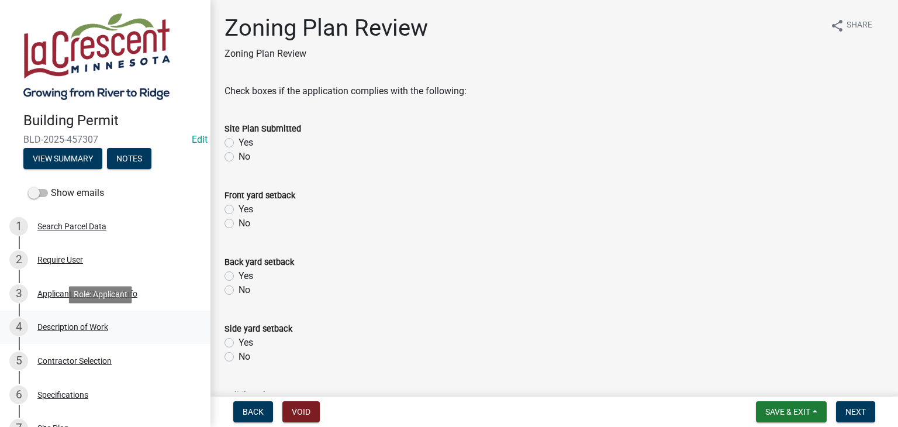
click at [86, 331] on div "Description of Work" at bounding box center [72, 327] width 71 height 8
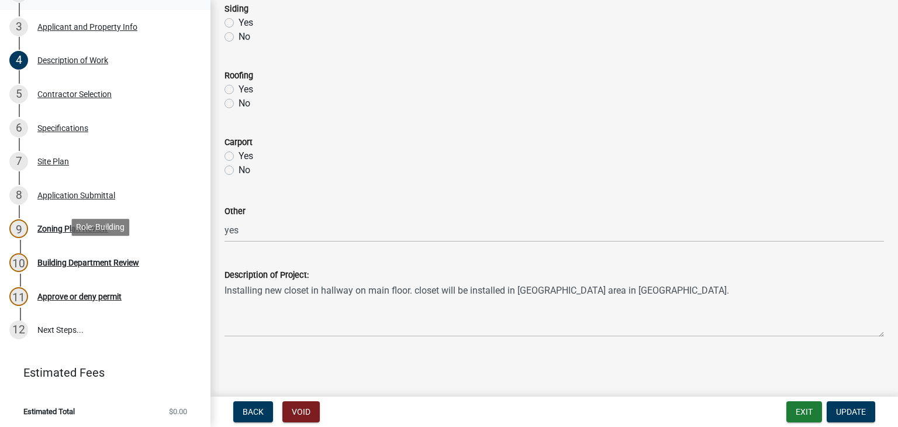
scroll to position [269, 0]
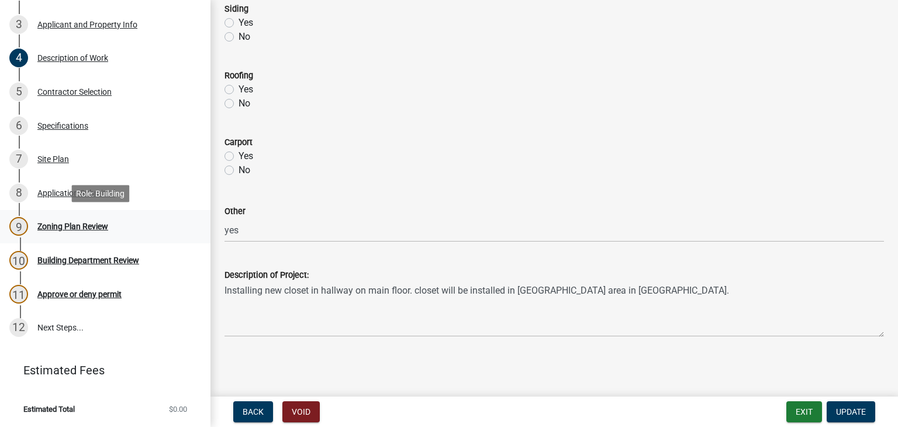
click at [81, 225] on div "Zoning Plan Review" at bounding box center [72, 226] width 71 height 8
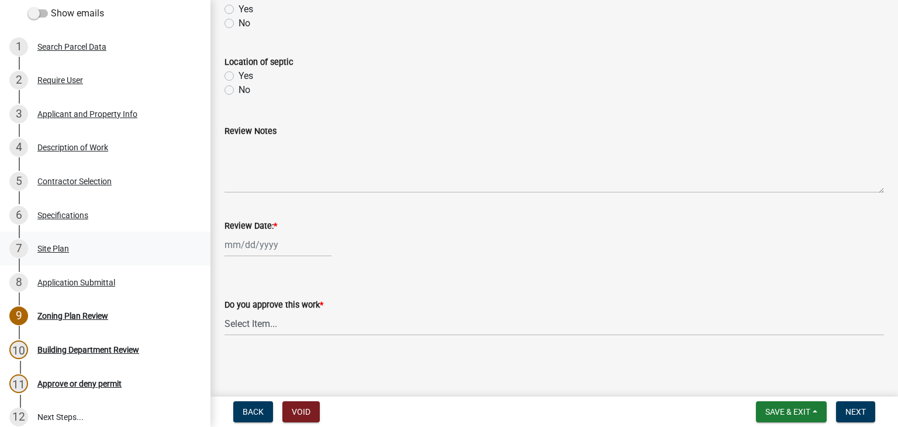
scroll to position [152, 0]
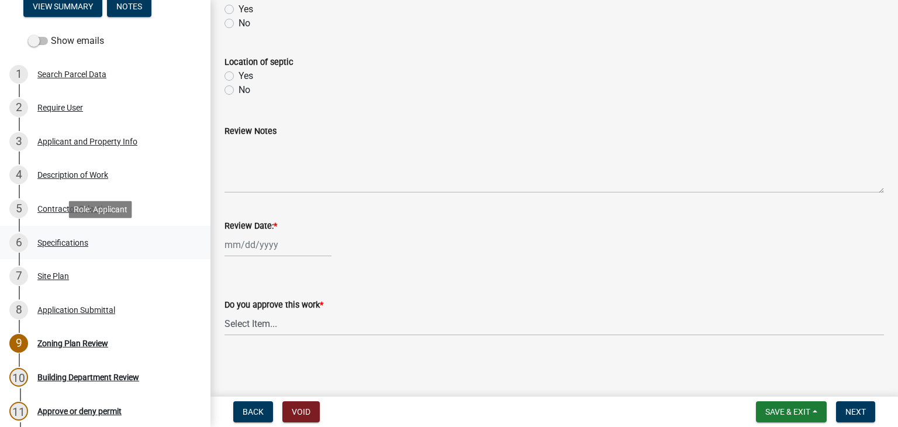
click at [70, 242] on div "Specifications" at bounding box center [62, 243] width 51 height 8
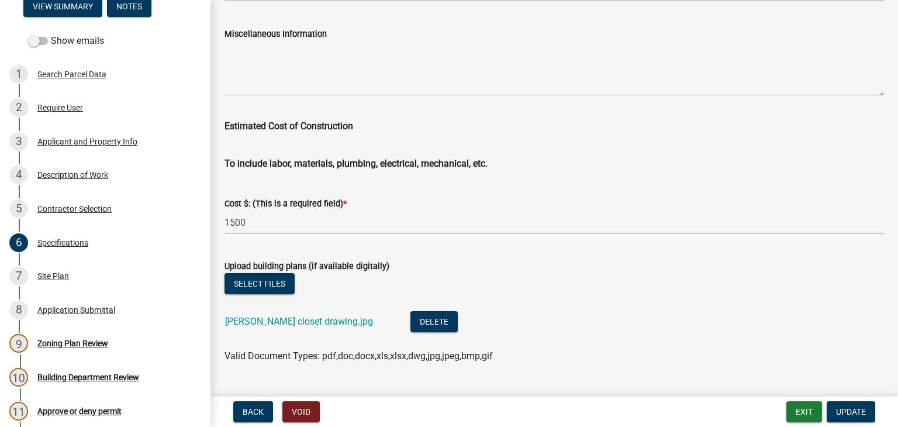
scroll to position [2046, 0]
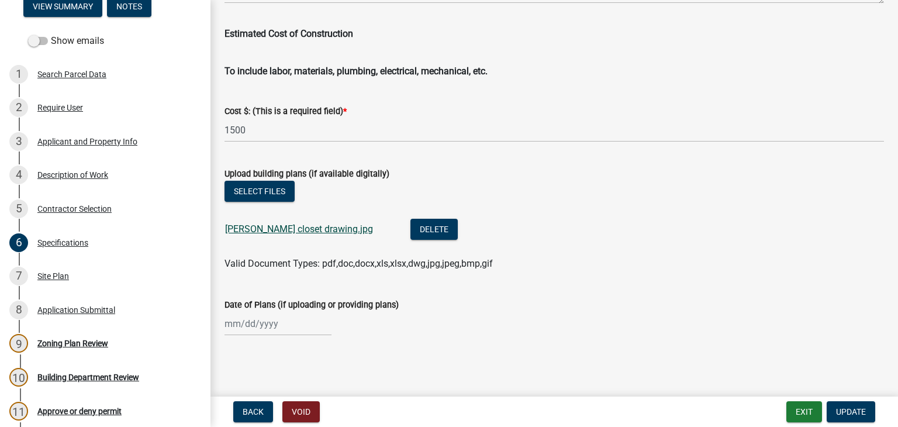
click at [323, 233] on link "Stacy Dean closet drawing.jpg" at bounding box center [299, 228] width 148 height 11
click at [67, 343] on div "Zoning Plan Review" at bounding box center [72, 343] width 71 height 8
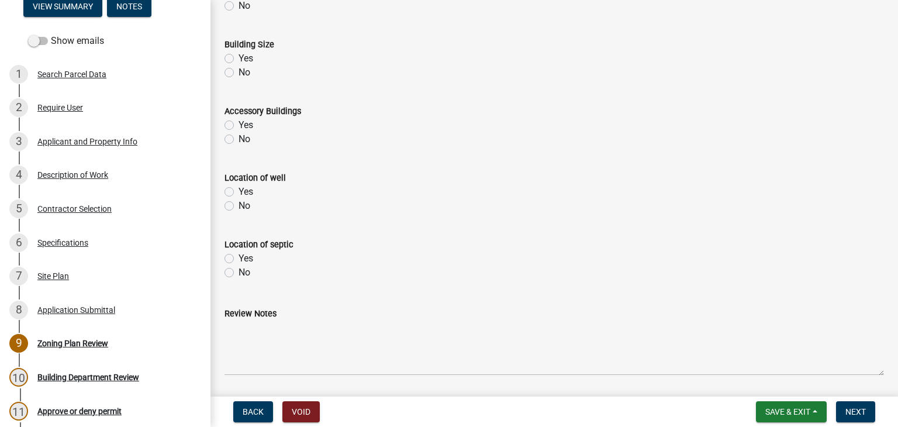
scroll to position [533, 0]
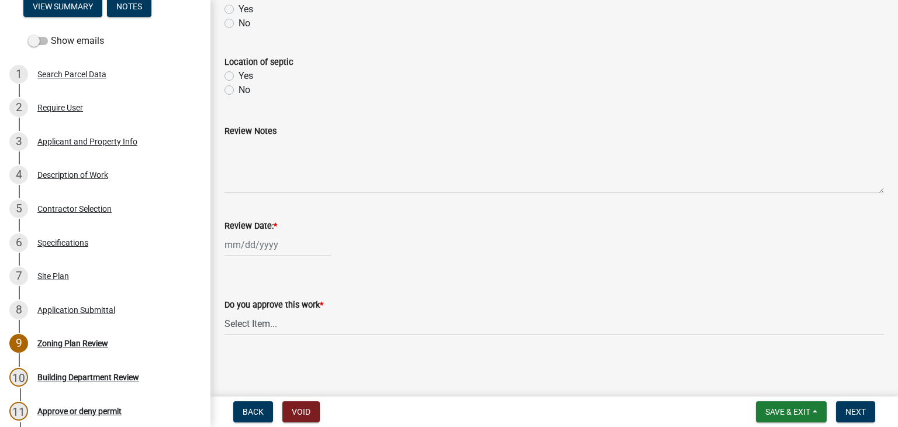
click at [288, 239] on div at bounding box center [278, 245] width 107 height 24
select select "8"
select select "2025"
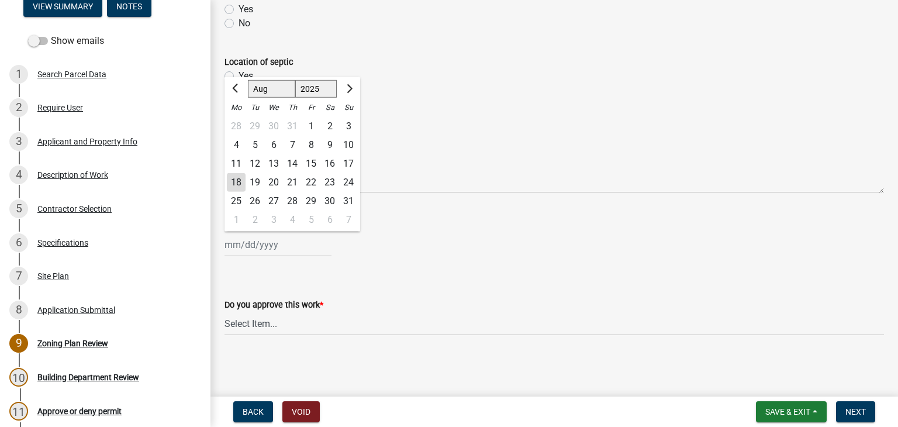
click at [236, 182] on div "18" at bounding box center [236, 182] width 19 height 19
type input "[DATE]"
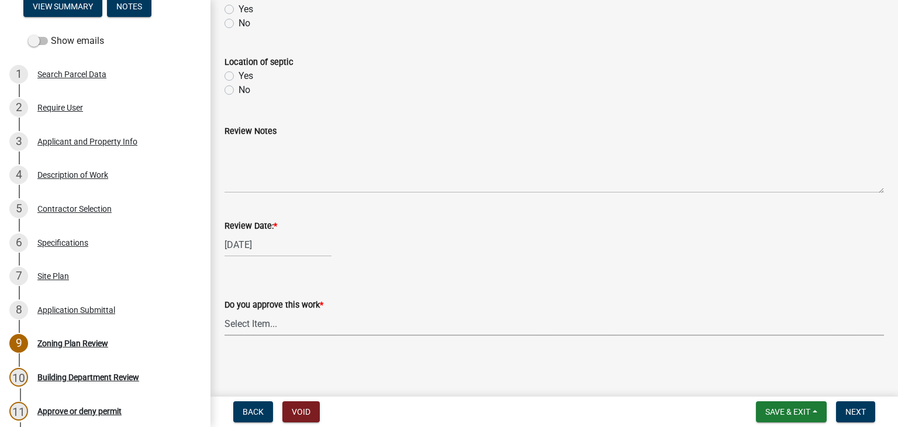
click at [268, 328] on select "Select Item... Yes No" at bounding box center [555, 324] width 660 height 24
click at [225, 312] on select "Select Item... Yes No" at bounding box center [555, 324] width 660 height 24
select select "90a60f2d-528c-4c9a-9c39-f00b3f6598b9"
click at [862, 407] on span "Next" at bounding box center [856, 411] width 20 height 9
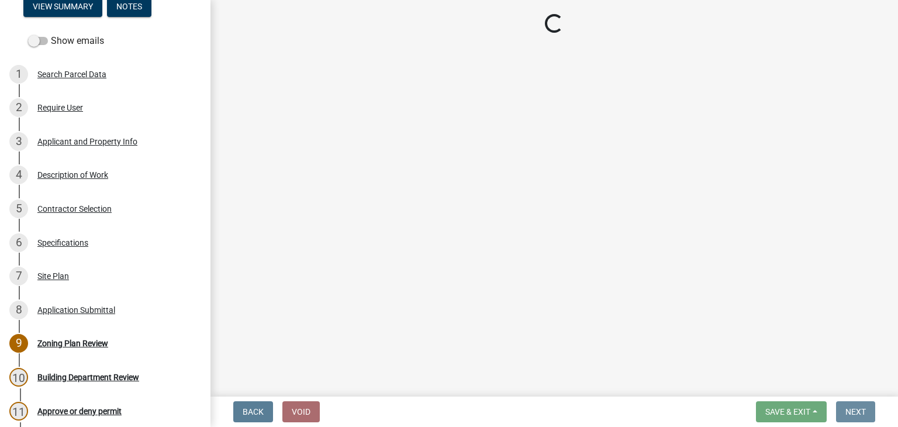
scroll to position [0, 0]
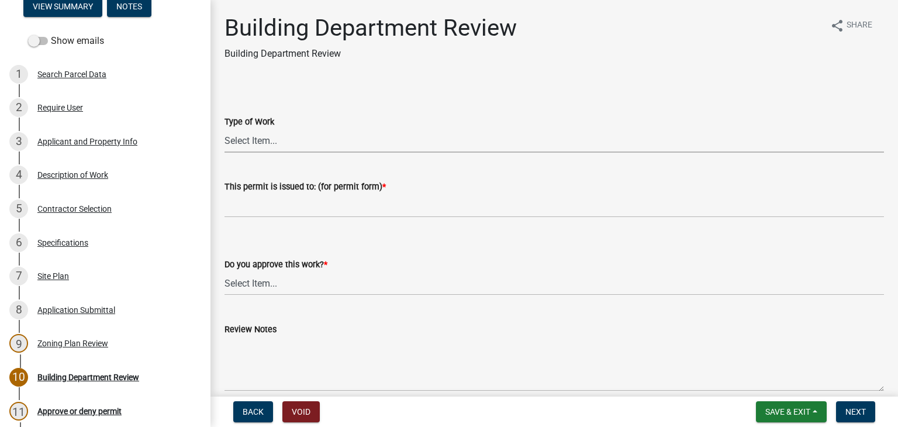
click at [255, 147] on select "Select Item... Roofing Siding Deck Other" at bounding box center [555, 141] width 660 height 24
click at [225, 129] on select "Select Item... Roofing Siding Deck Other" at bounding box center [555, 141] width 660 height 24
select select "bbf8997e-a289-4d03-8bd2-4f168381adc4"
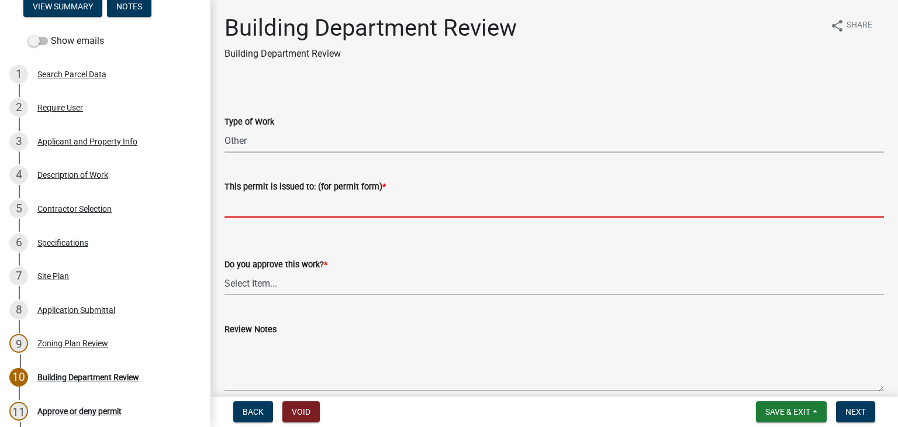
click at [262, 209] on input "This permit is issued to: (for permit form) *" at bounding box center [555, 206] width 660 height 24
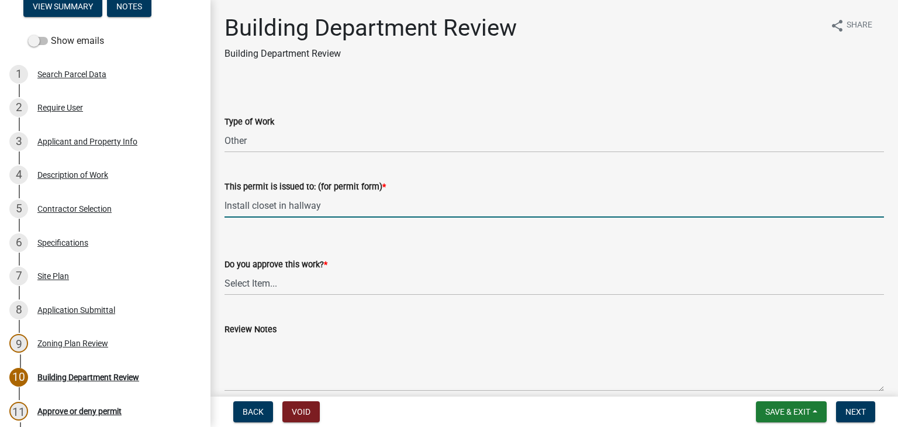
type input "Install closet in hallway"
click at [249, 288] on select "Select Item... Yes No" at bounding box center [555, 283] width 660 height 24
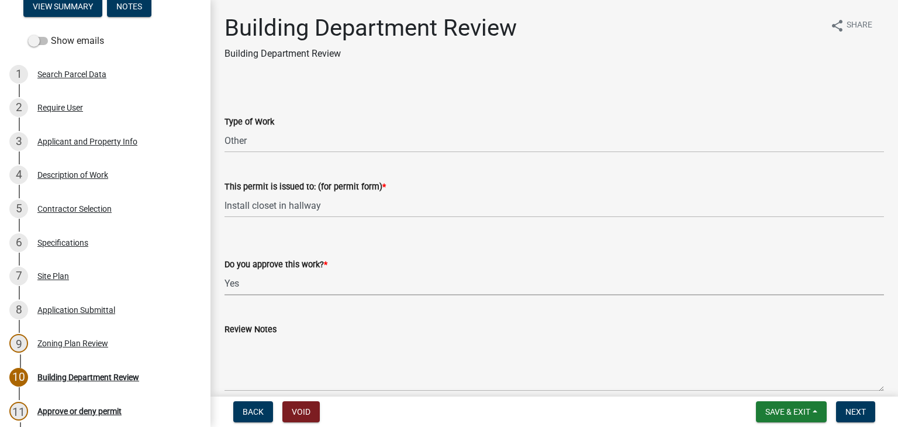
click at [225, 271] on select "Select Item... Yes No" at bounding box center [555, 283] width 660 height 24
select select "689549b3-38a5-47de-8a89-287a50612ed0"
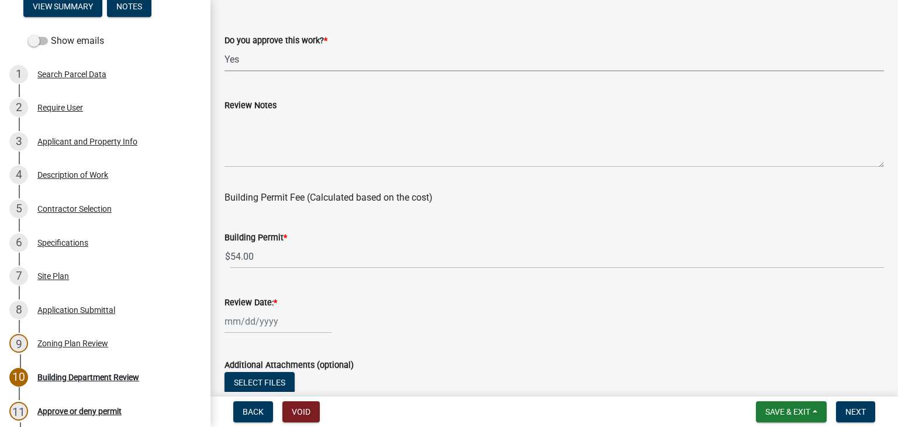
scroll to position [234, 0]
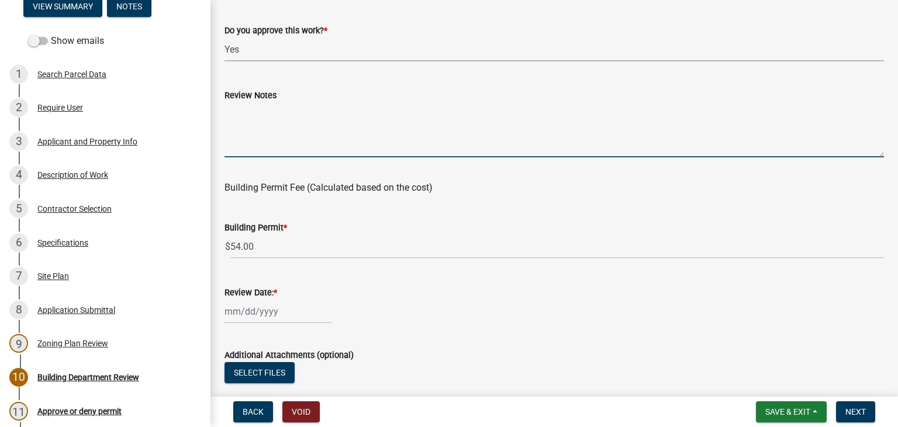
click at [262, 111] on textarea "Review Notes" at bounding box center [555, 129] width 660 height 55
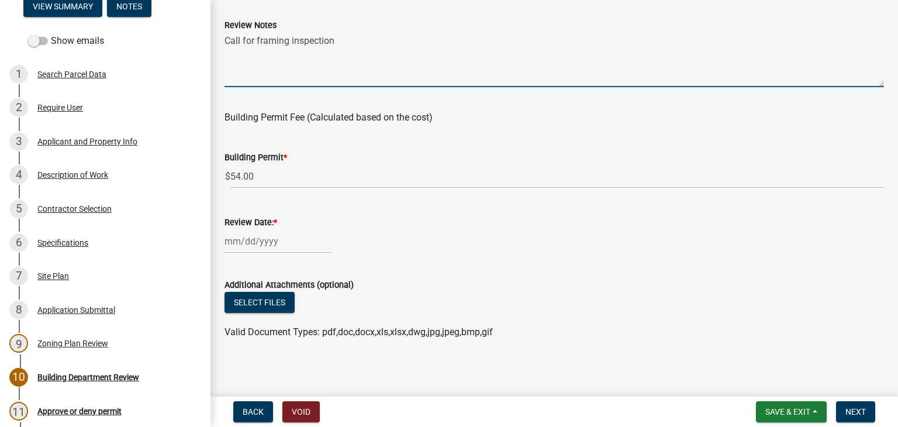
scroll to position [308, 0]
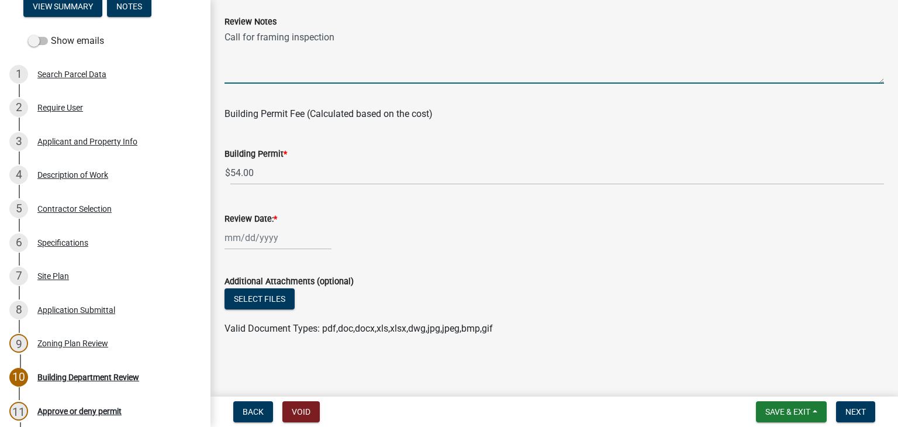
type textarea "Call for framing inspection"
click at [285, 235] on div at bounding box center [278, 238] width 107 height 24
select select "8"
select select "2025"
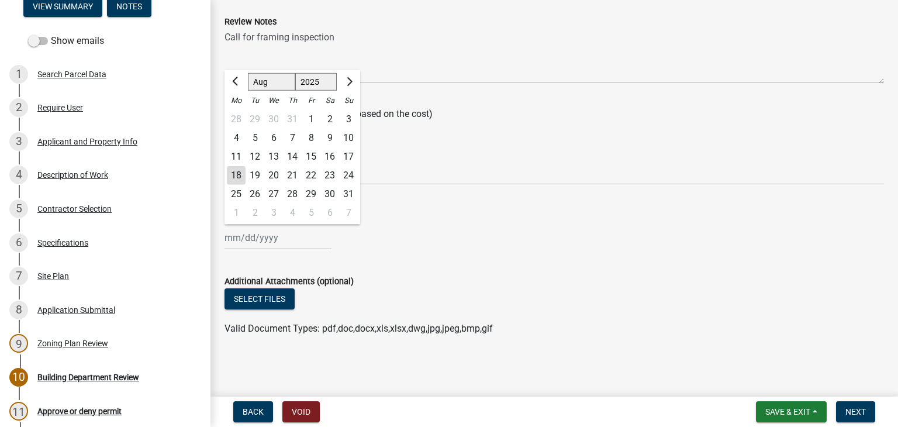
click at [241, 177] on div "18" at bounding box center [236, 175] width 19 height 19
type input "[DATE]"
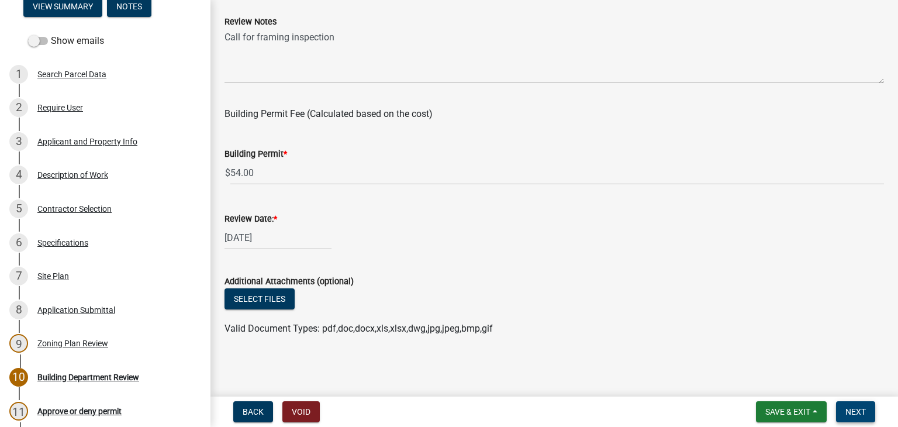
click at [851, 409] on span "Next" at bounding box center [856, 411] width 20 height 9
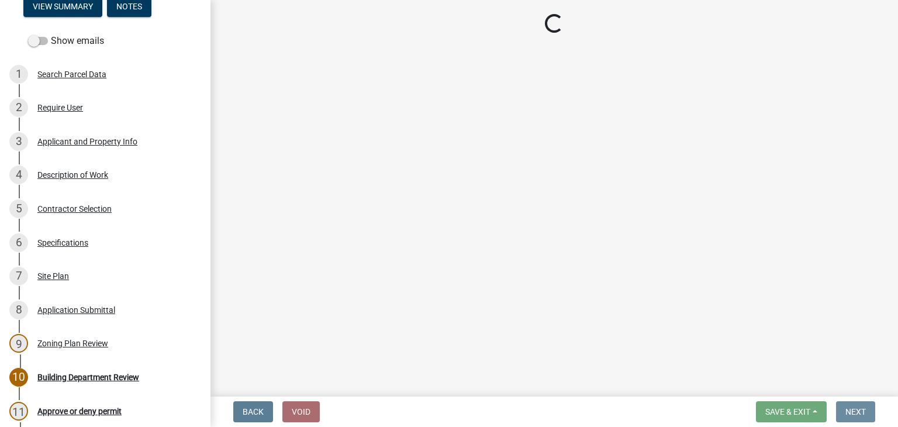
scroll to position [0, 0]
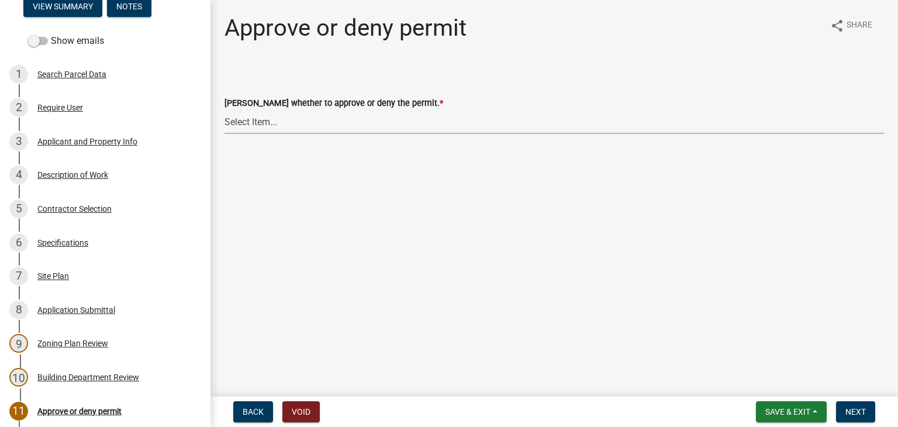
click at [251, 123] on select "Select Item... Approve Deny" at bounding box center [555, 122] width 660 height 24
click at [225, 110] on select "Select Item... Approve Deny" at bounding box center [555, 122] width 660 height 24
select select "d6055423-832b-4dbf-8b87-0bb94d1ae5d3"
click at [855, 411] on span "Next" at bounding box center [856, 411] width 20 height 9
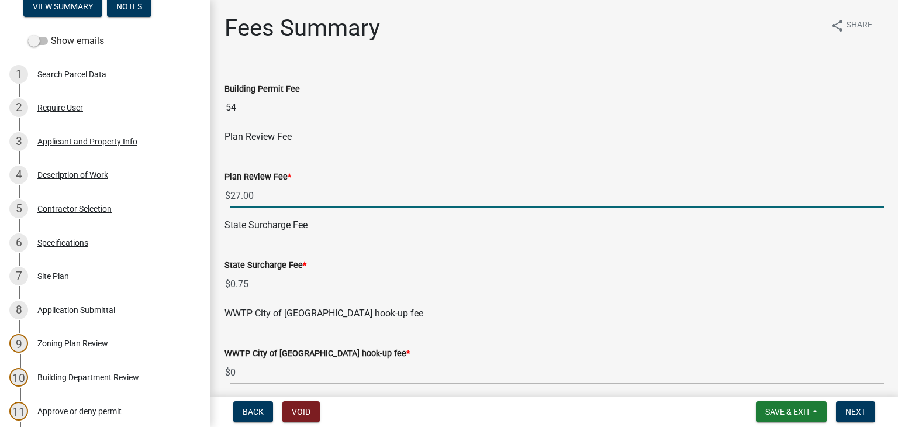
click at [302, 196] on input "27.00" at bounding box center [557, 196] width 654 height 24
type input "2"
type input "0"
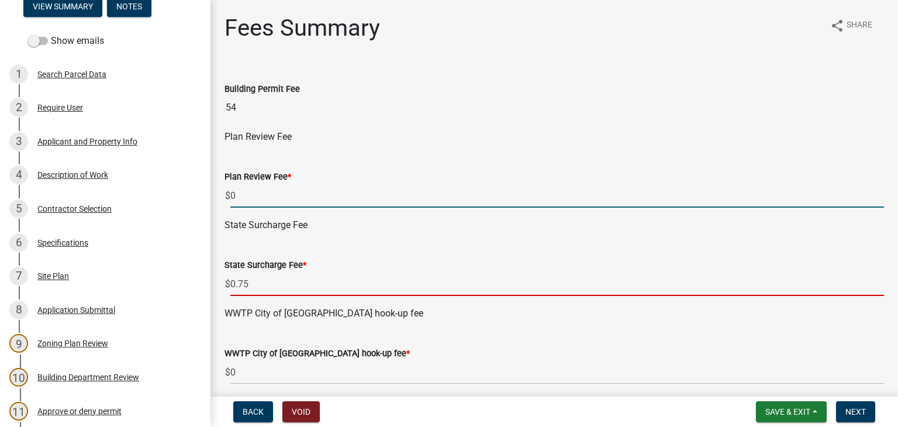
click at [255, 276] on input "0.75" at bounding box center [557, 284] width 654 height 24
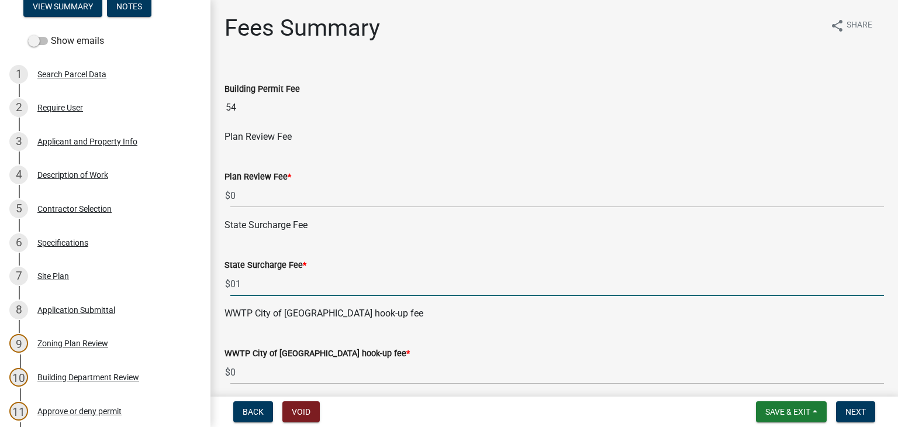
type input "0"
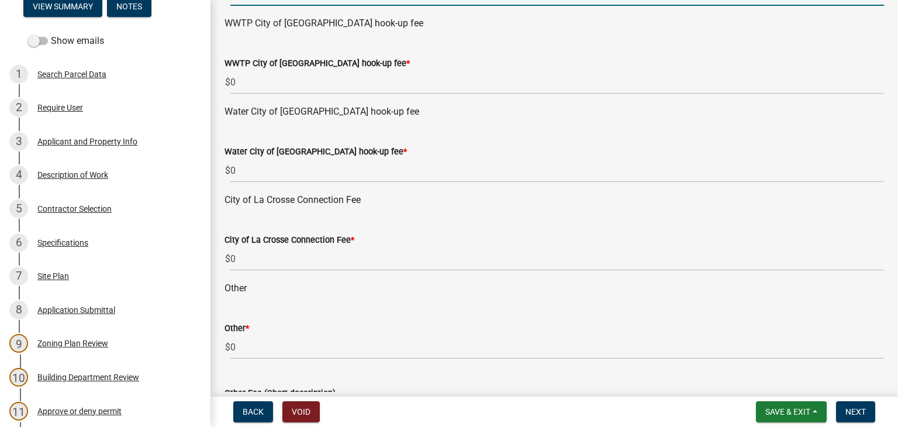
scroll to position [351, 0]
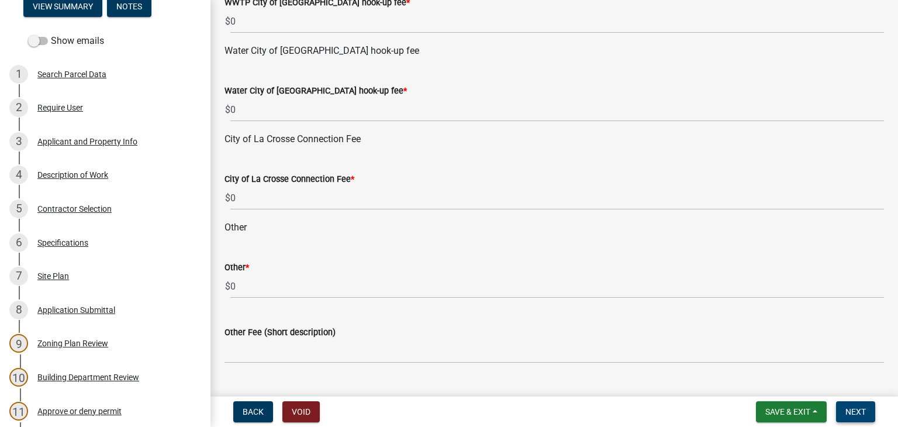
type input "1"
click at [858, 414] on span "Next" at bounding box center [856, 411] width 20 height 9
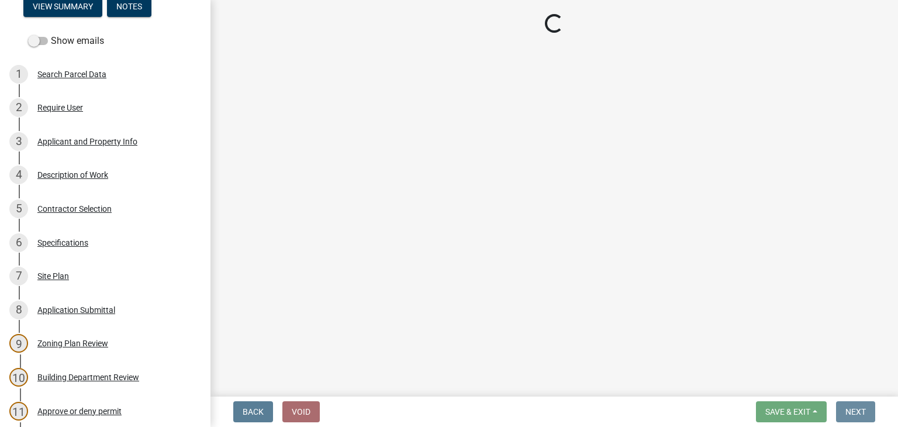
scroll to position [0, 0]
select select "3: 3"
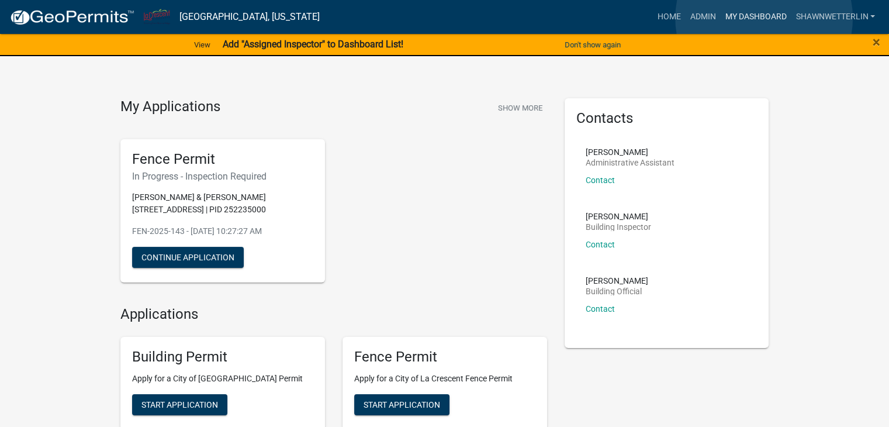
click at [764, 18] on link "My Dashboard" at bounding box center [755, 17] width 71 height 22
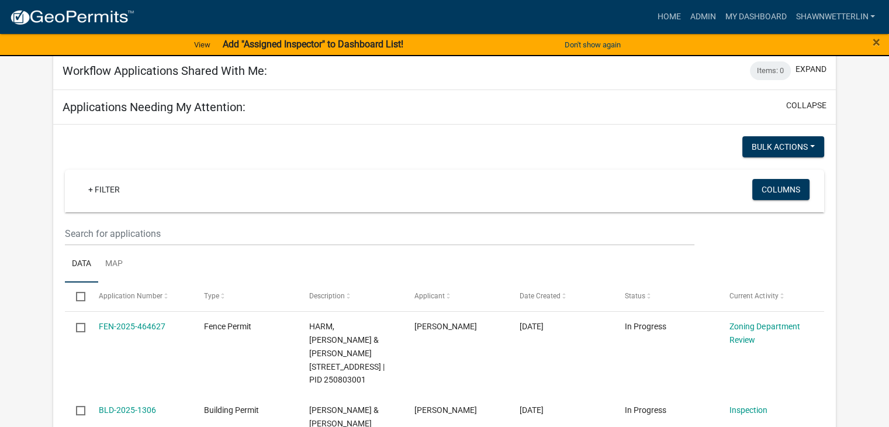
scroll to position [175, 0]
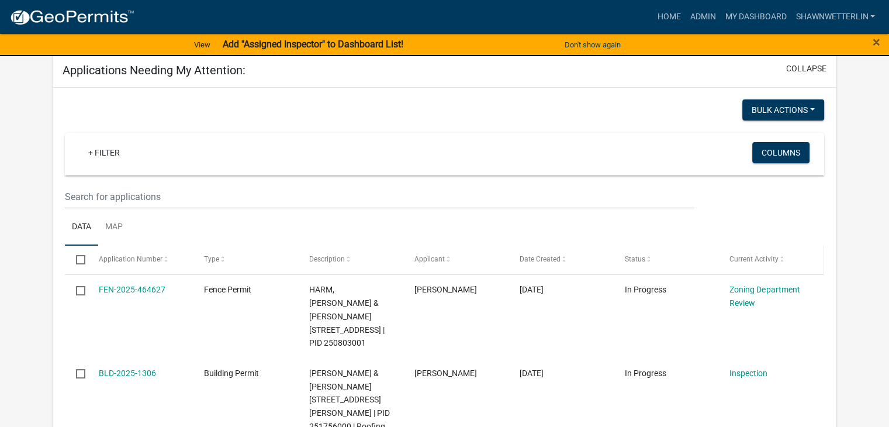
click at [782, 257] on span at bounding box center [781, 260] width 7 height 8
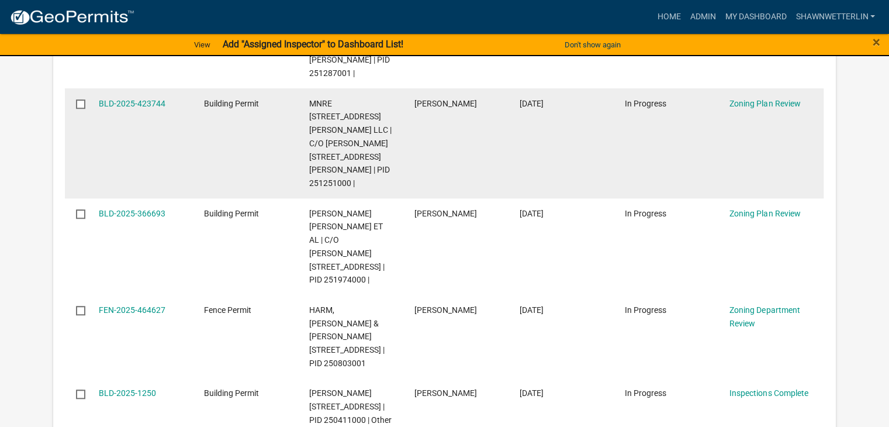
scroll to position [936, 0]
